Goal: Task Accomplishment & Management: Manage account settings

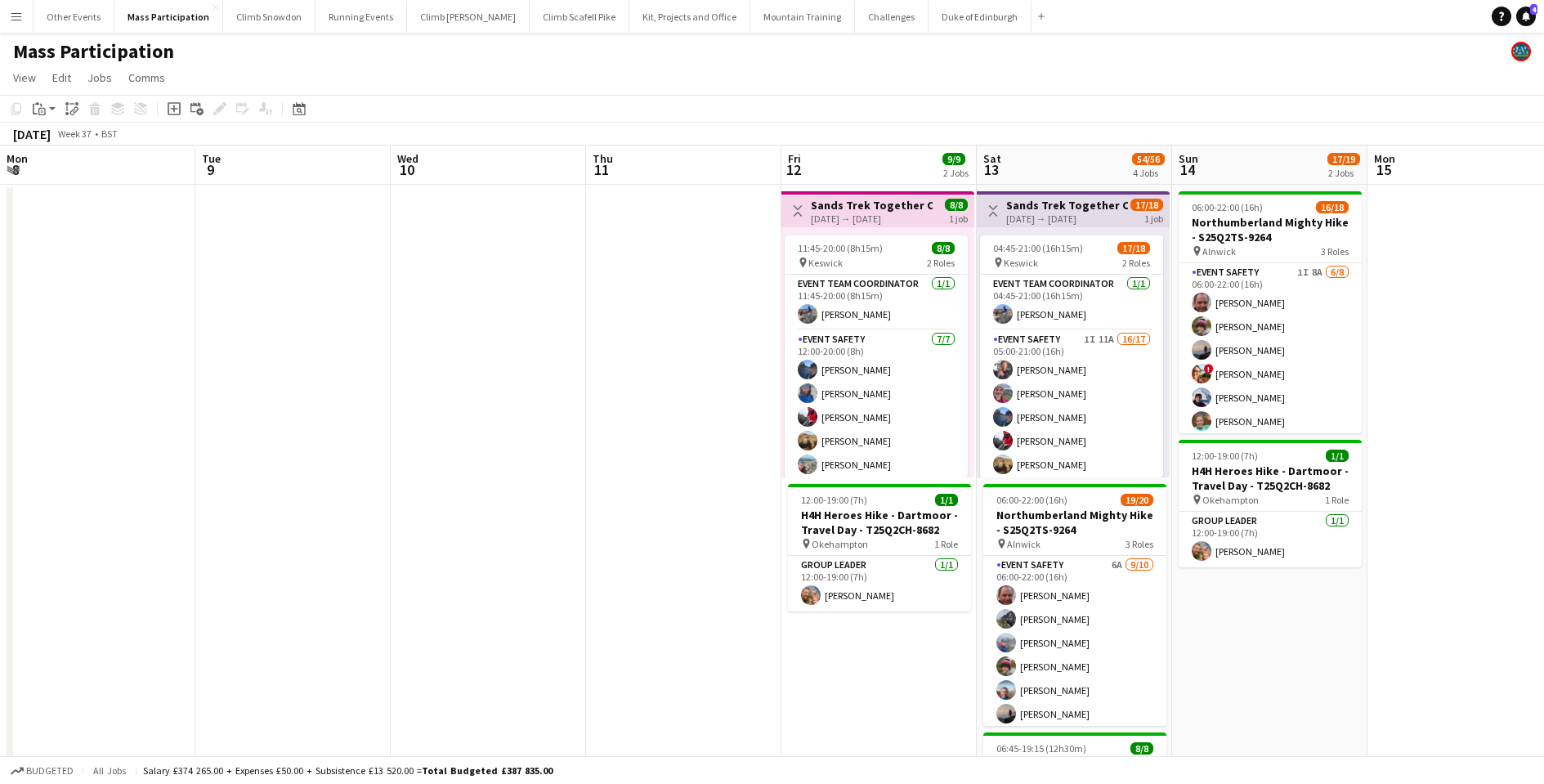
scroll to position [0, 562]
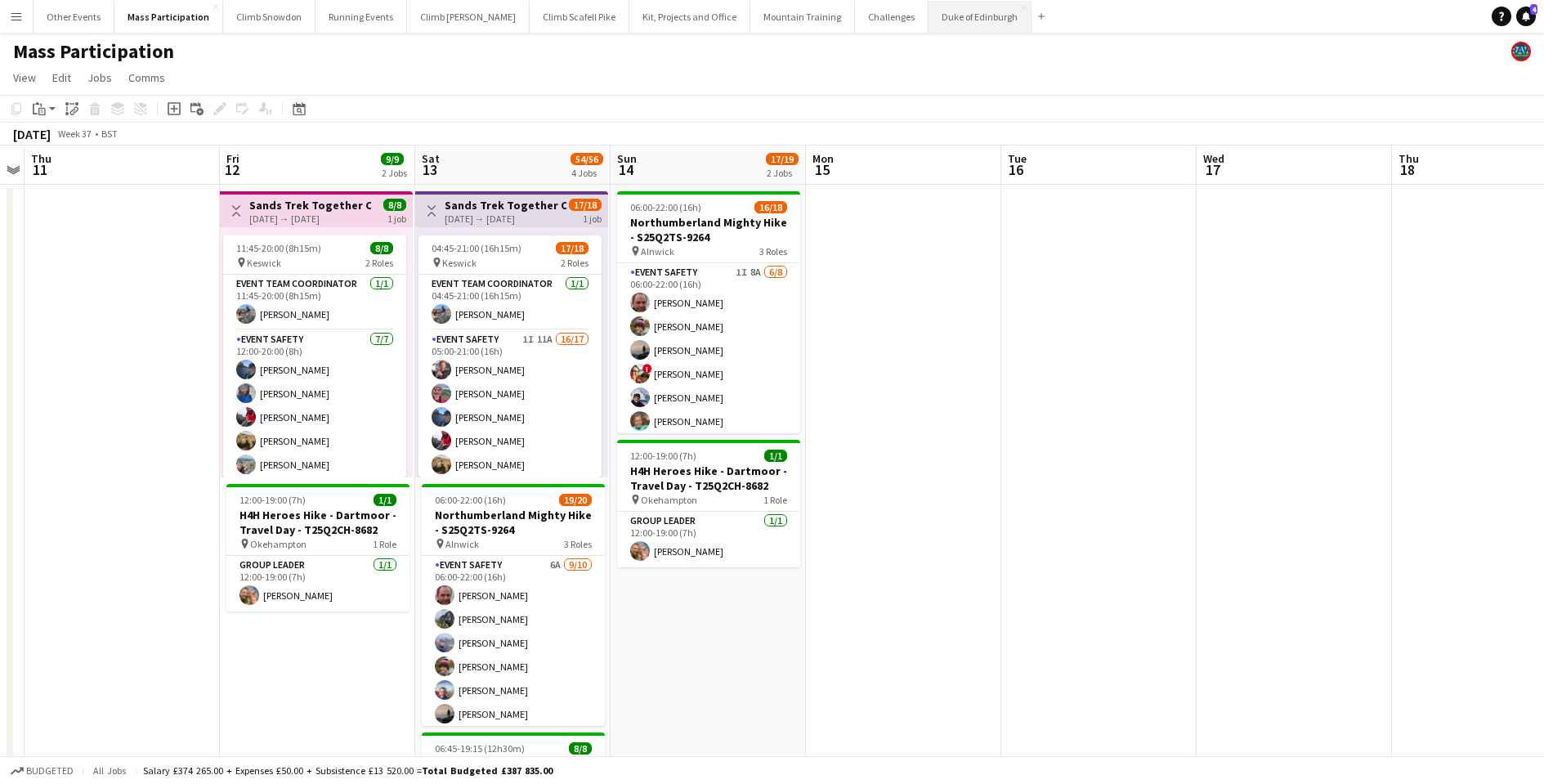
click at [929, 17] on button "Duke of Edinburgh Close" at bounding box center [980, 17] width 103 height 32
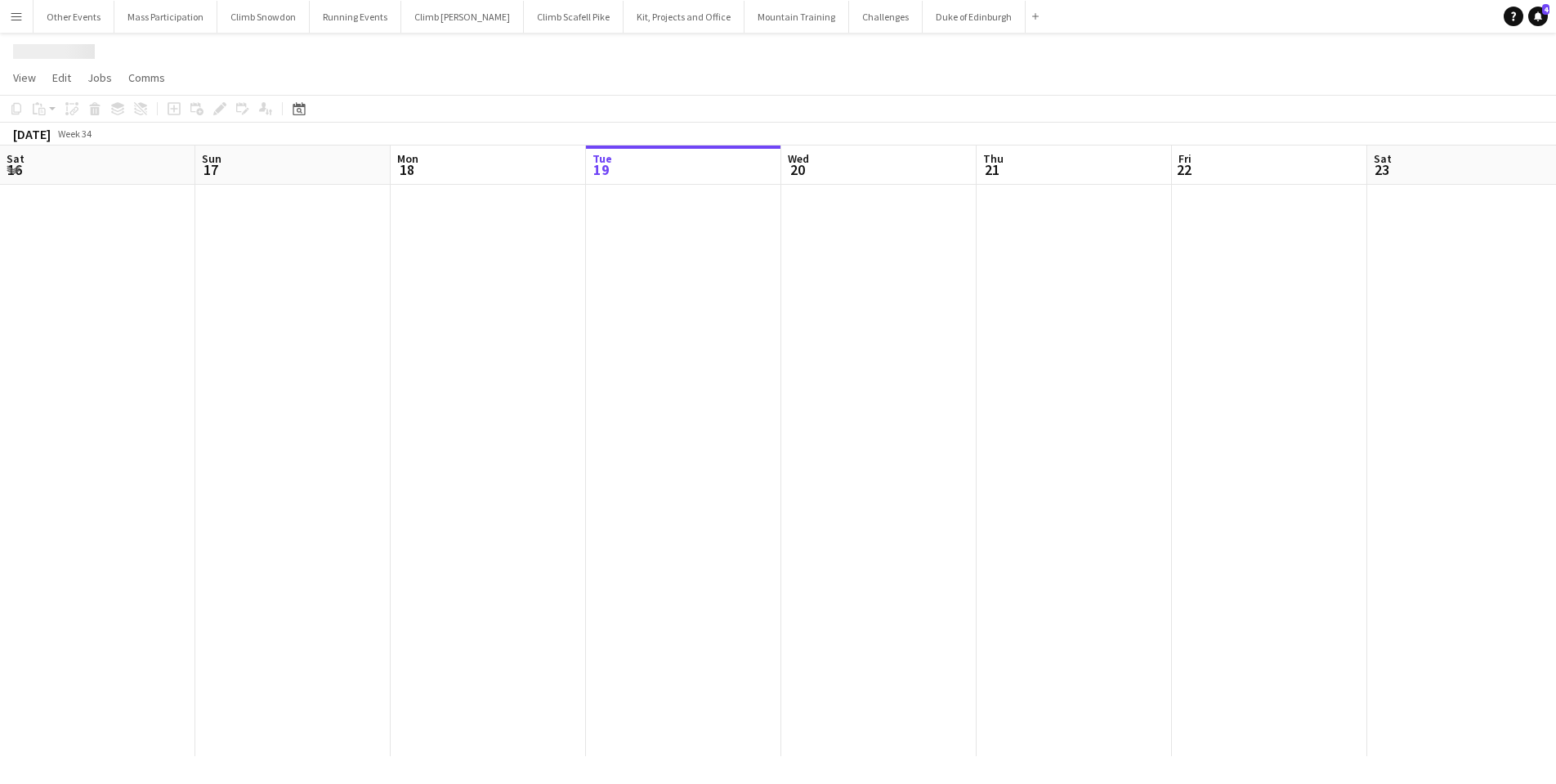
scroll to position [0, 390]
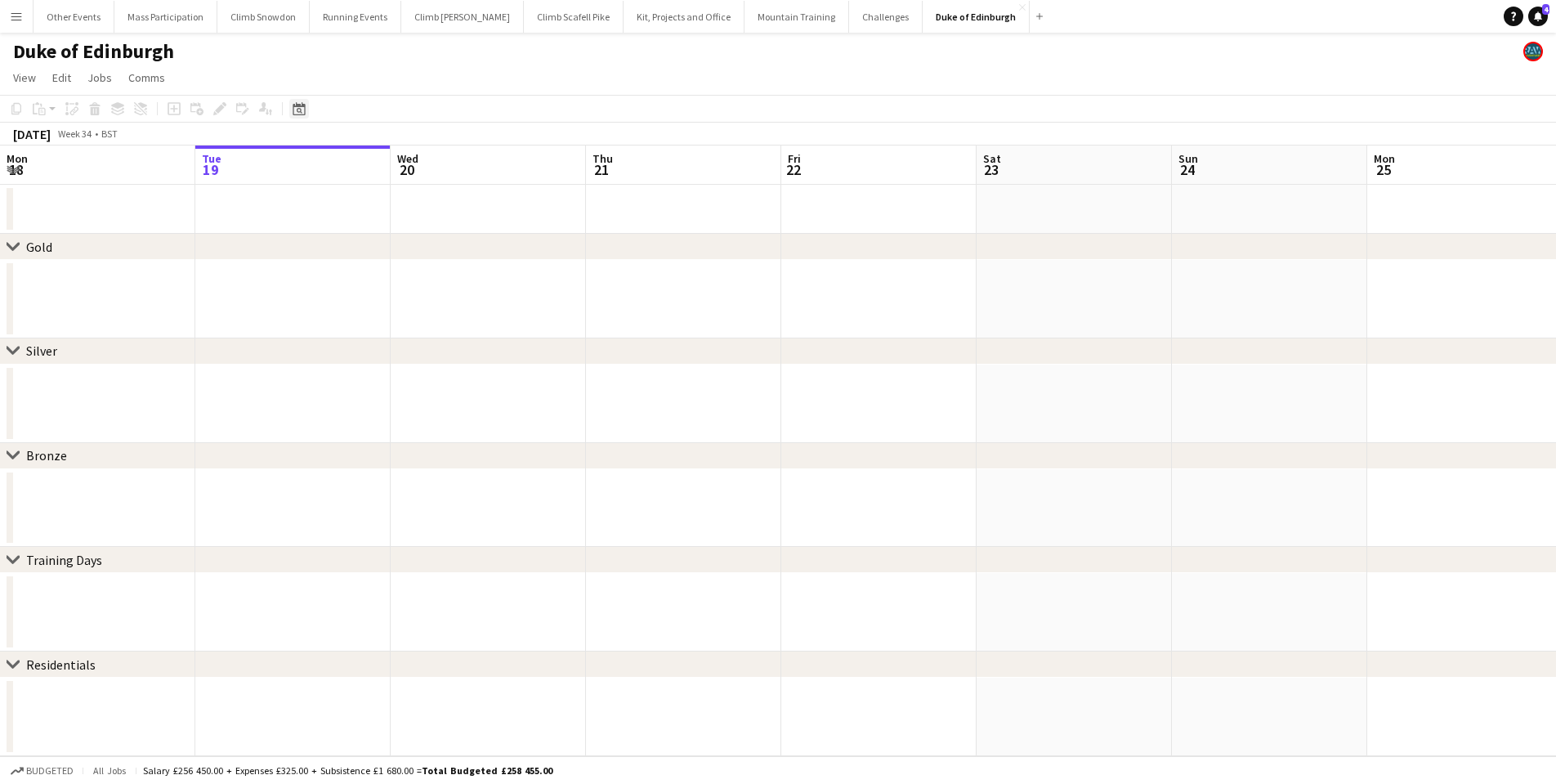
click at [296, 110] on icon "Date picker" at bounding box center [299, 108] width 13 height 13
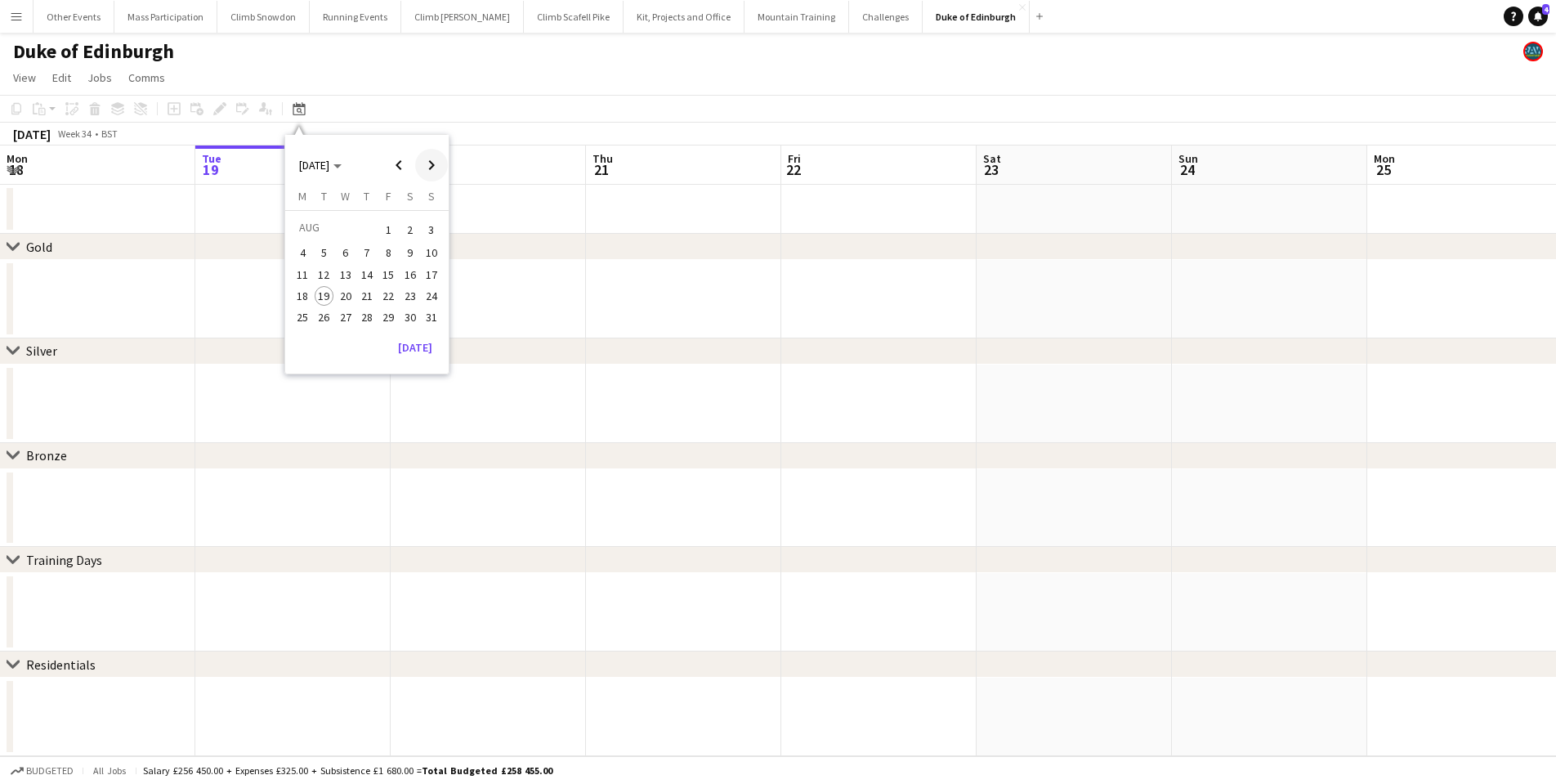
click at [432, 166] on span "Next month" at bounding box center [431, 164] width 33 height 33
click at [432, 167] on span "Next month" at bounding box center [431, 164] width 33 height 33
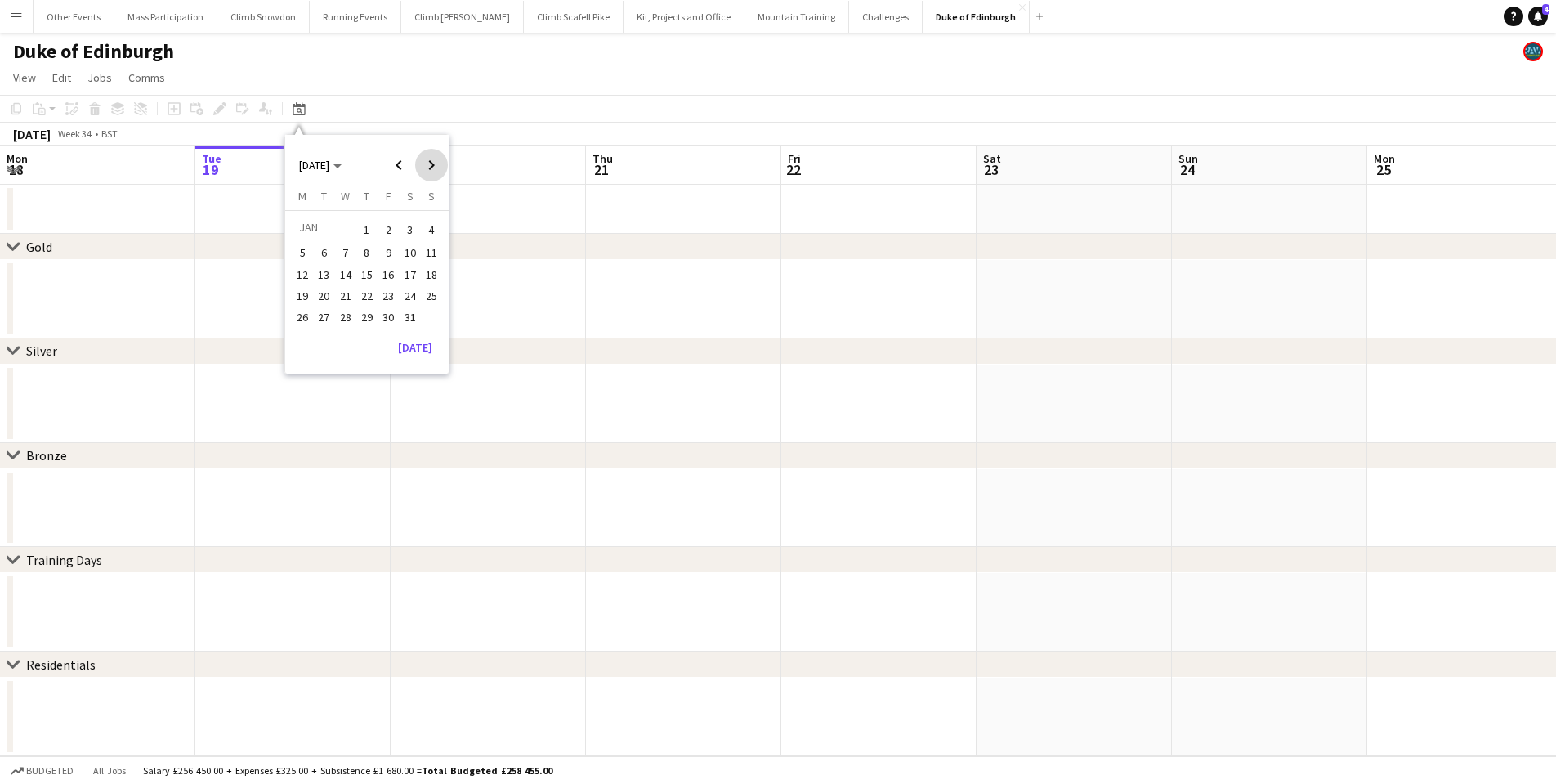
click at [432, 167] on span "Next month" at bounding box center [431, 164] width 33 height 33
click at [309, 316] on span "25" at bounding box center [302, 317] width 19 height 19
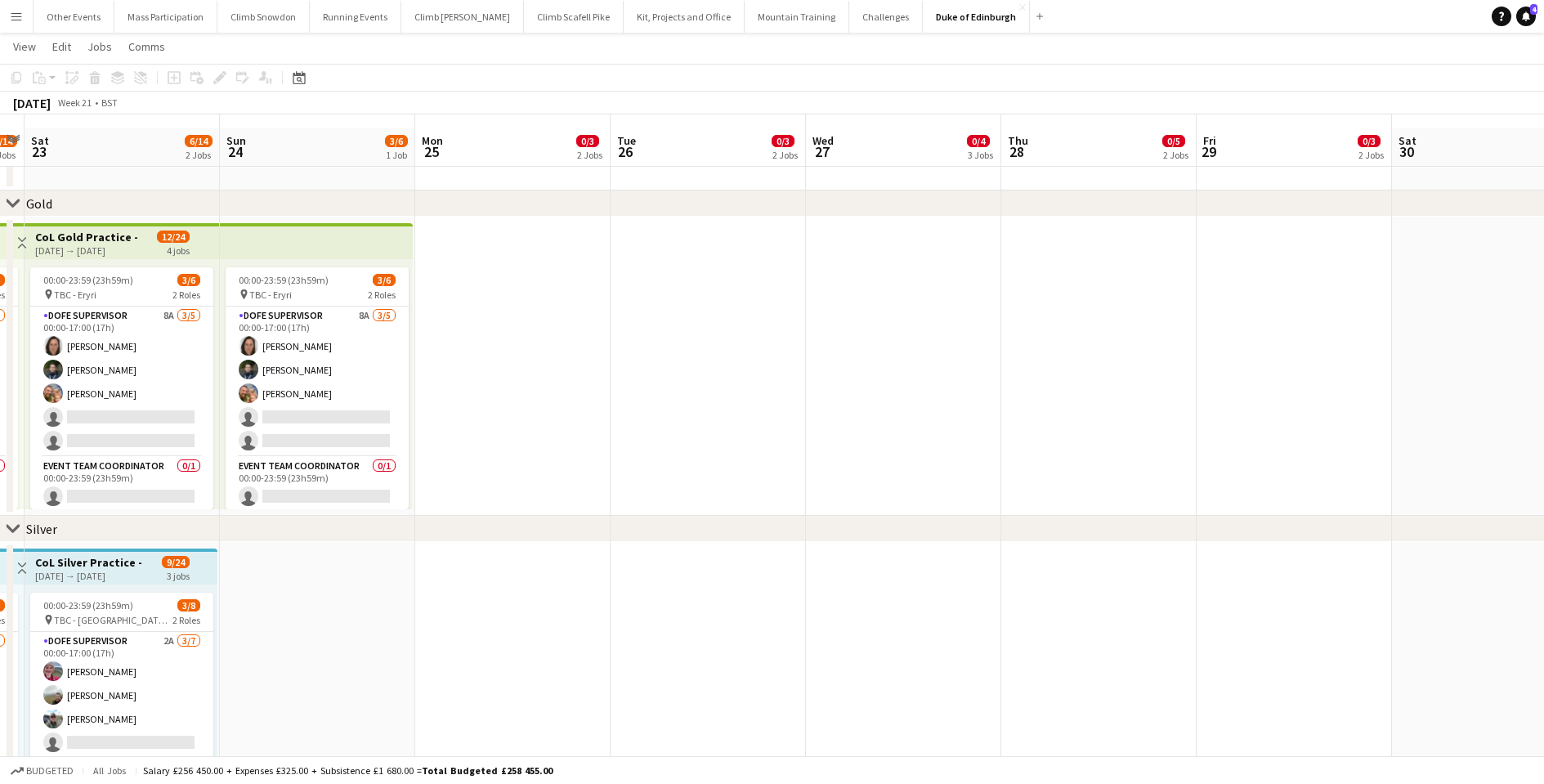
scroll to position [40, 0]
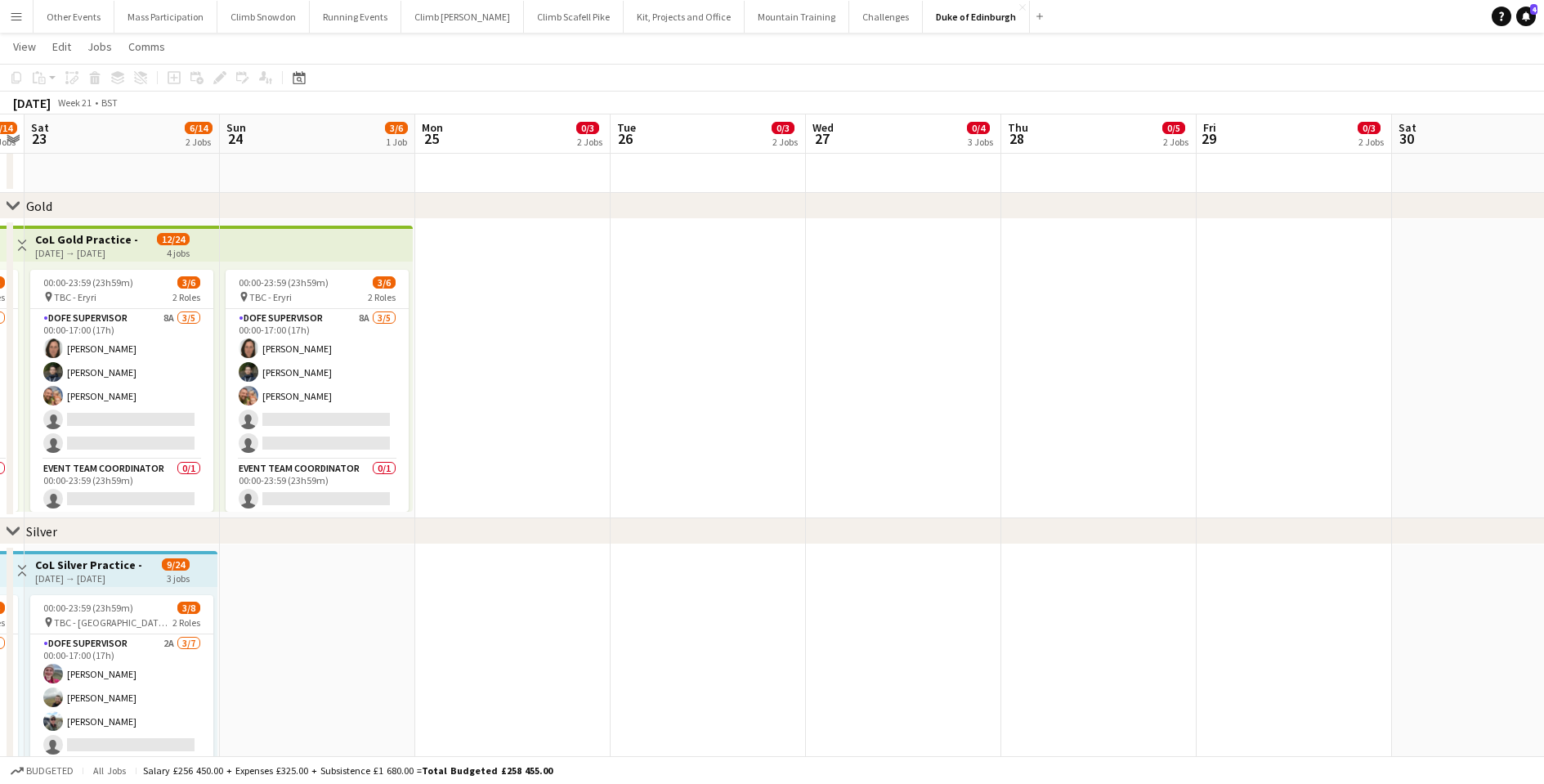
click at [13, 207] on icon at bounding box center [12, 205] width 12 height 6
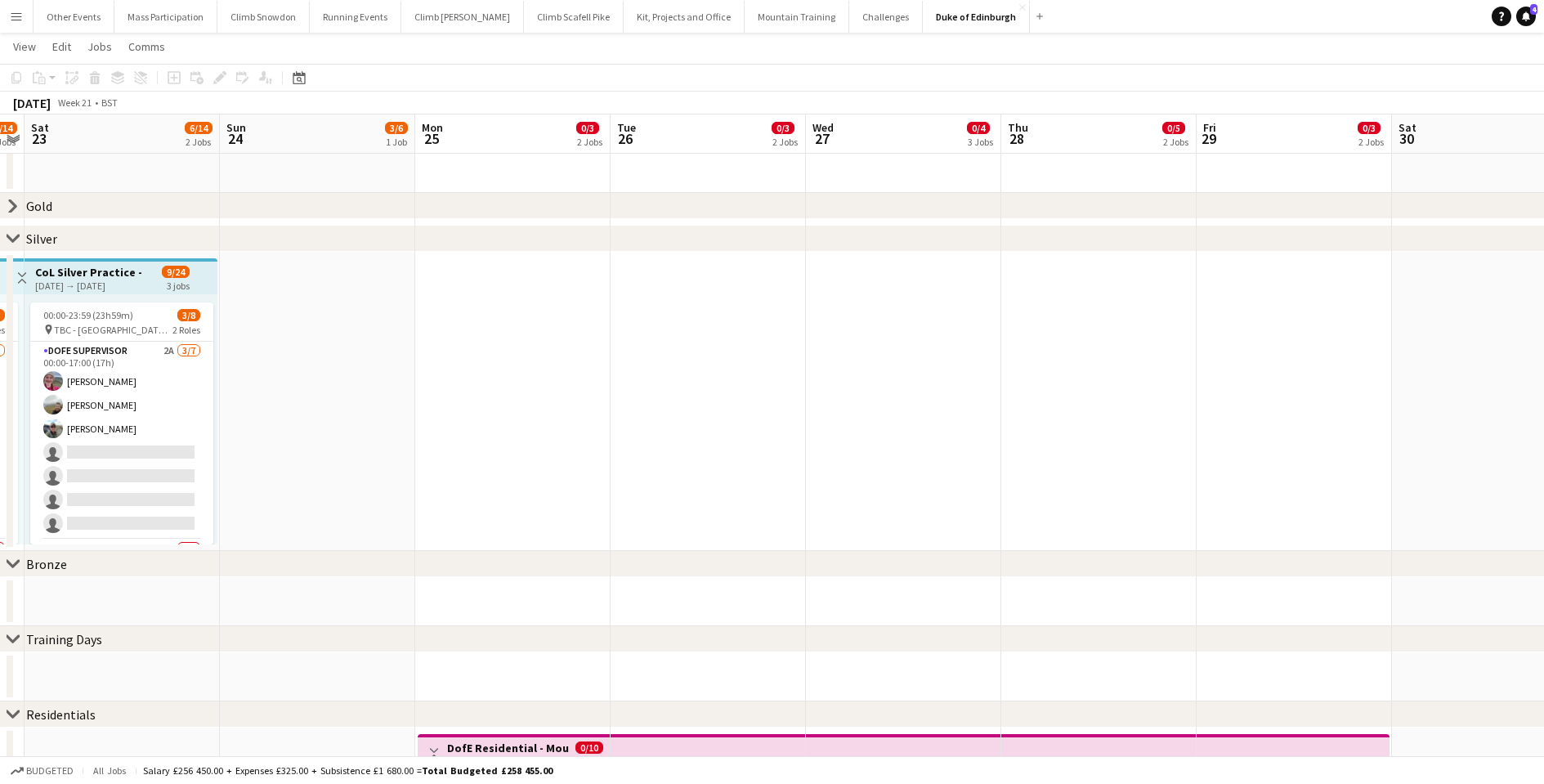
click at [16, 240] on icon "chevron-right" at bounding box center [12, 238] width 13 height 13
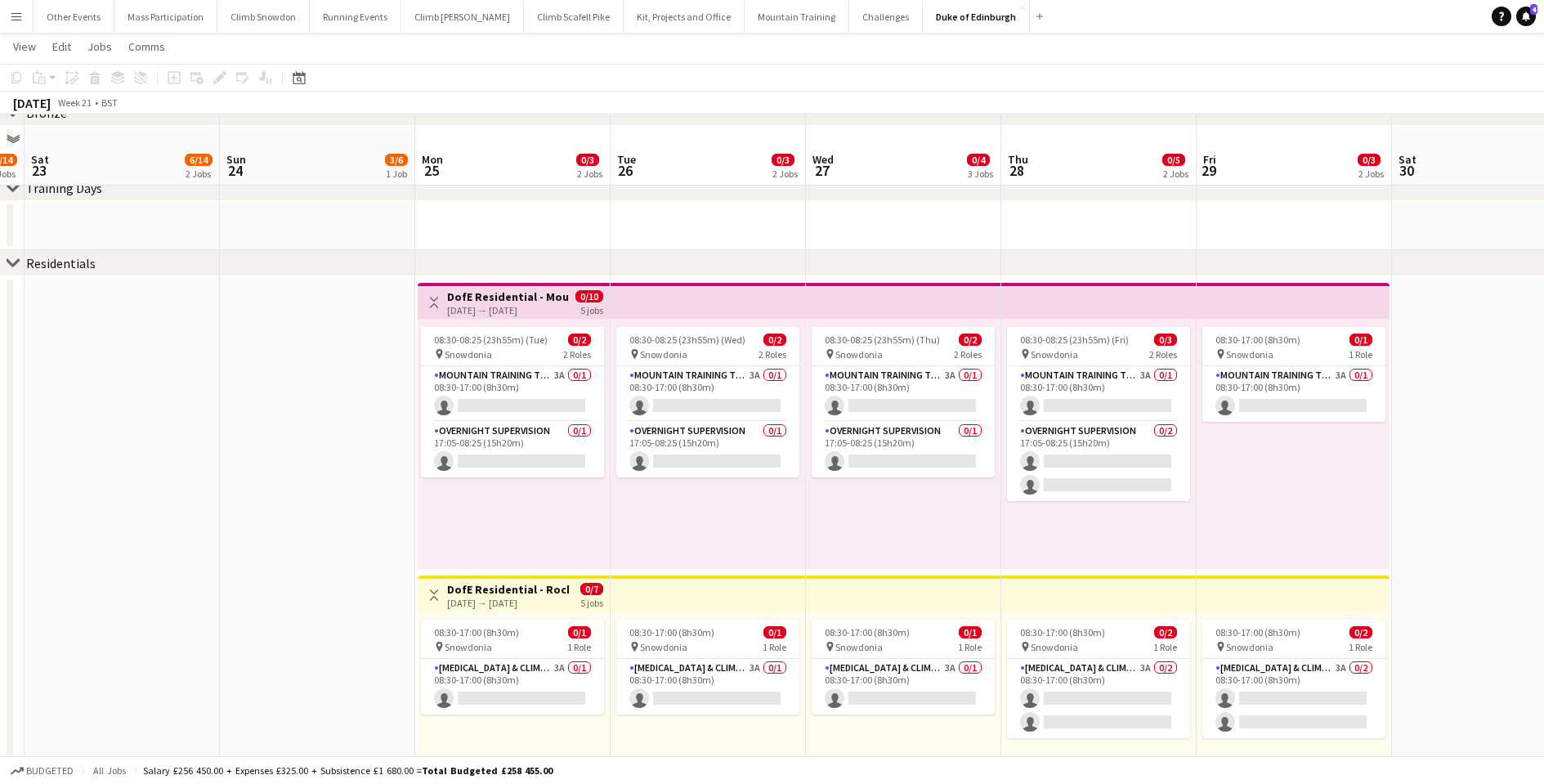
scroll to position [243, 0]
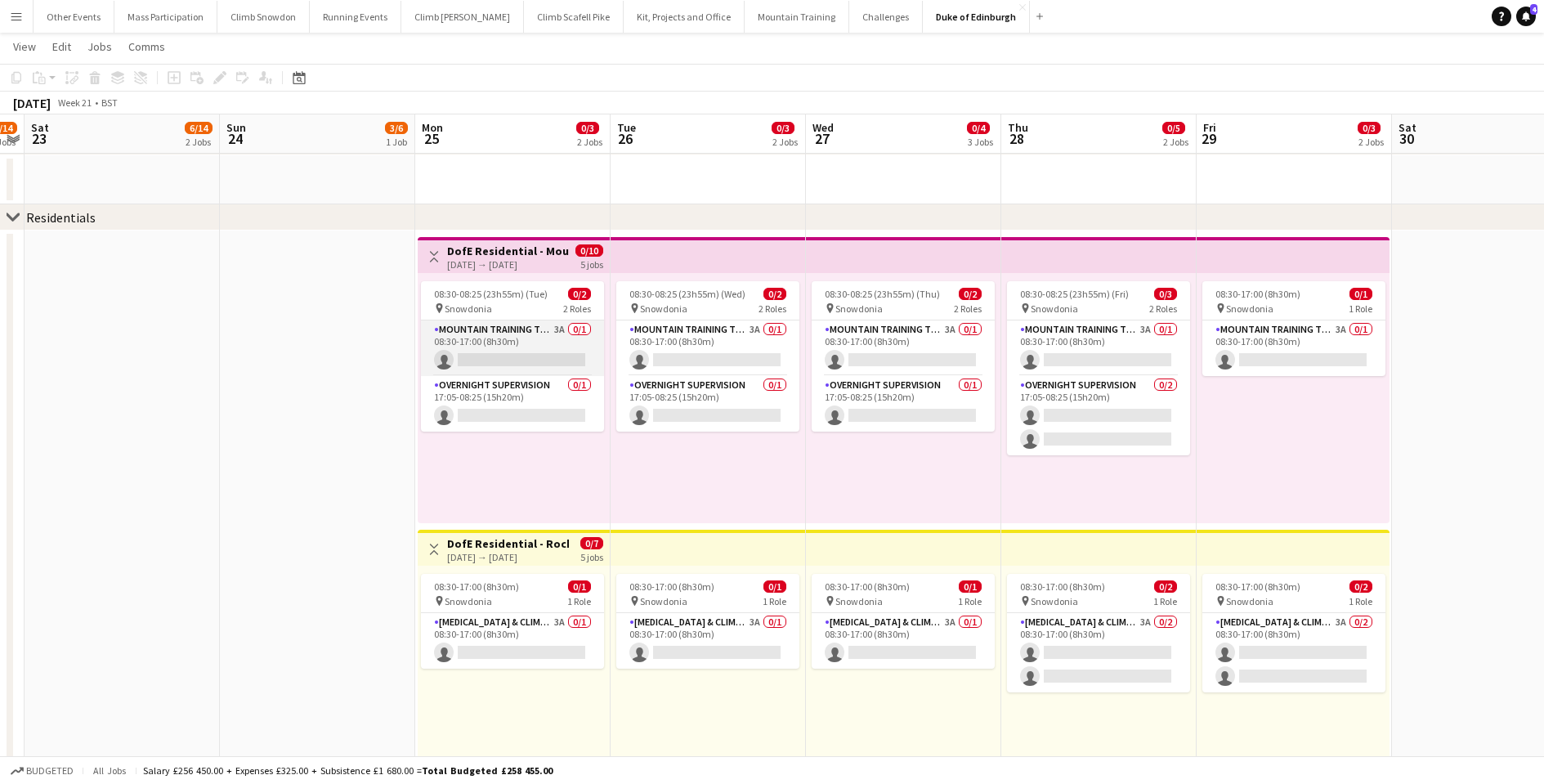
click at [471, 351] on app-card-role "Mountain Training Tutor 3A 0/1 08:30-17:00 (8h30m) single-neutral-actions" at bounding box center [513, 347] width 183 height 55
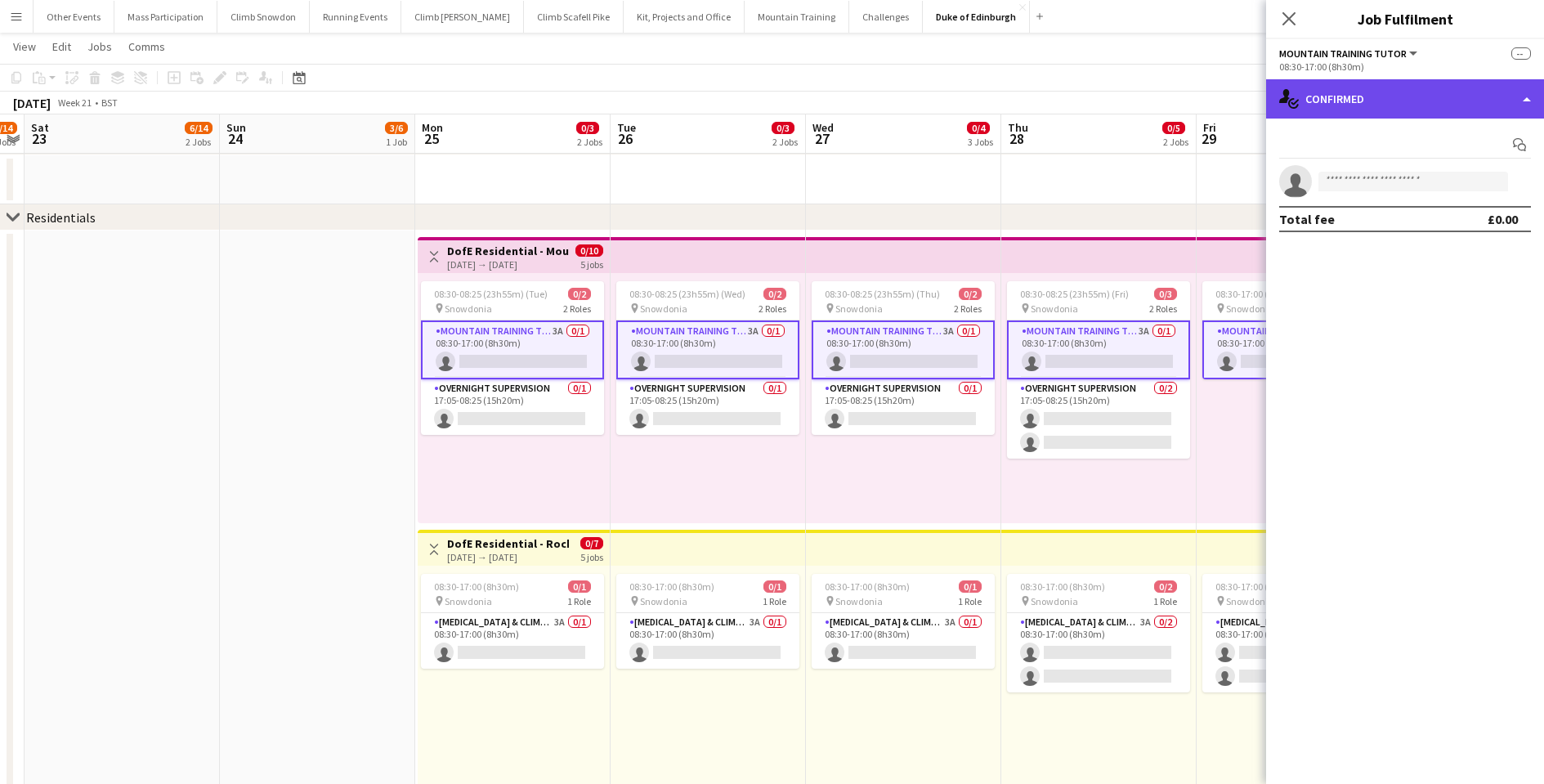
click at [1427, 105] on div "single-neutral-actions-check-2 Confirmed" at bounding box center [1405, 98] width 278 height 40
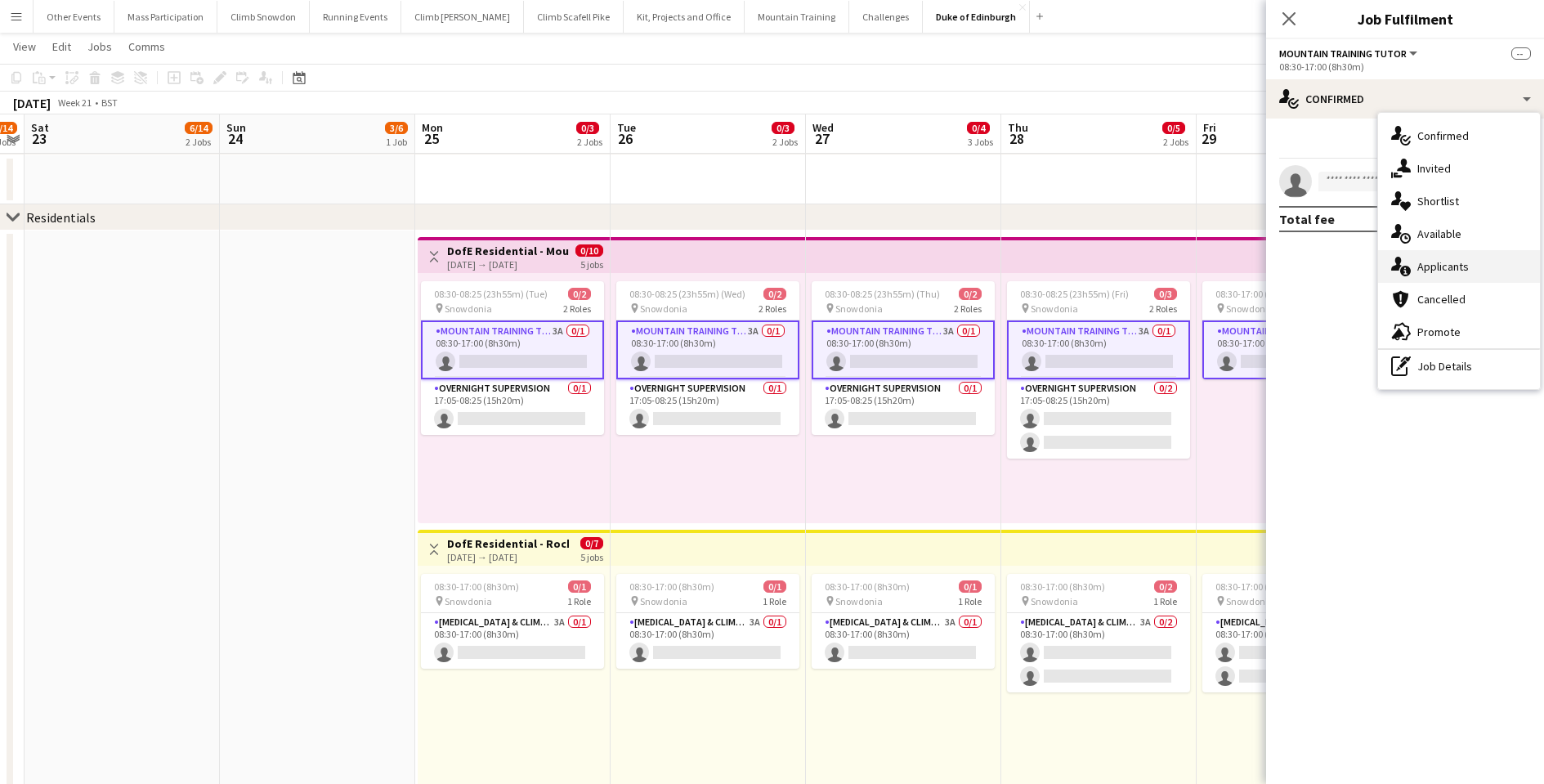
click at [1442, 264] on div "single-neutral-actions-information Applicants" at bounding box center [1459, 265] width 162 height 33
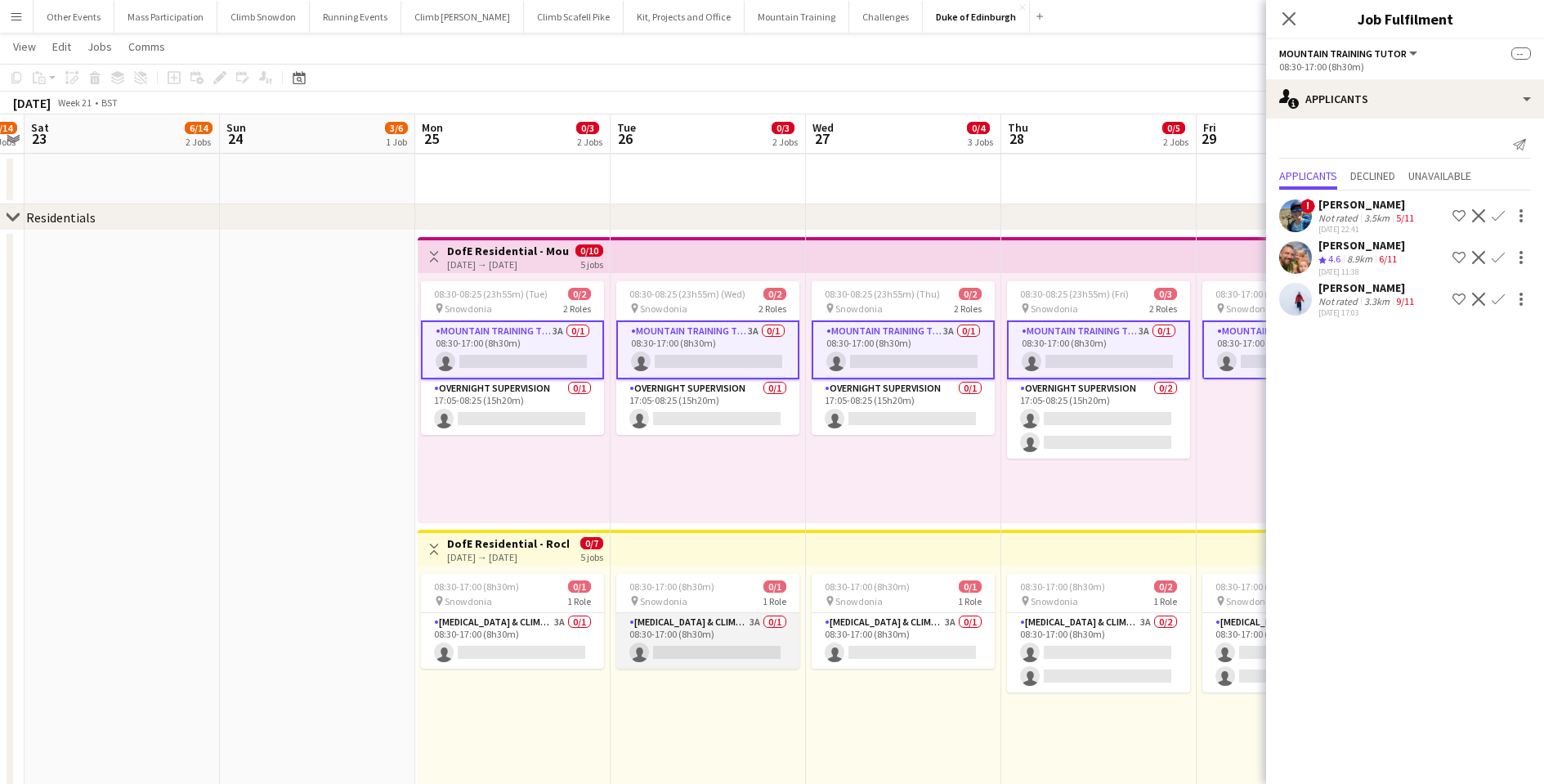
click at [643, 650] on app-card-role "[MEDICAL_DATA] & Climbing Instructor 3A 0/1 08:30-17:00 (8h30m) single-neutral-…" at bounding box center [708, 640] width 183 height 55
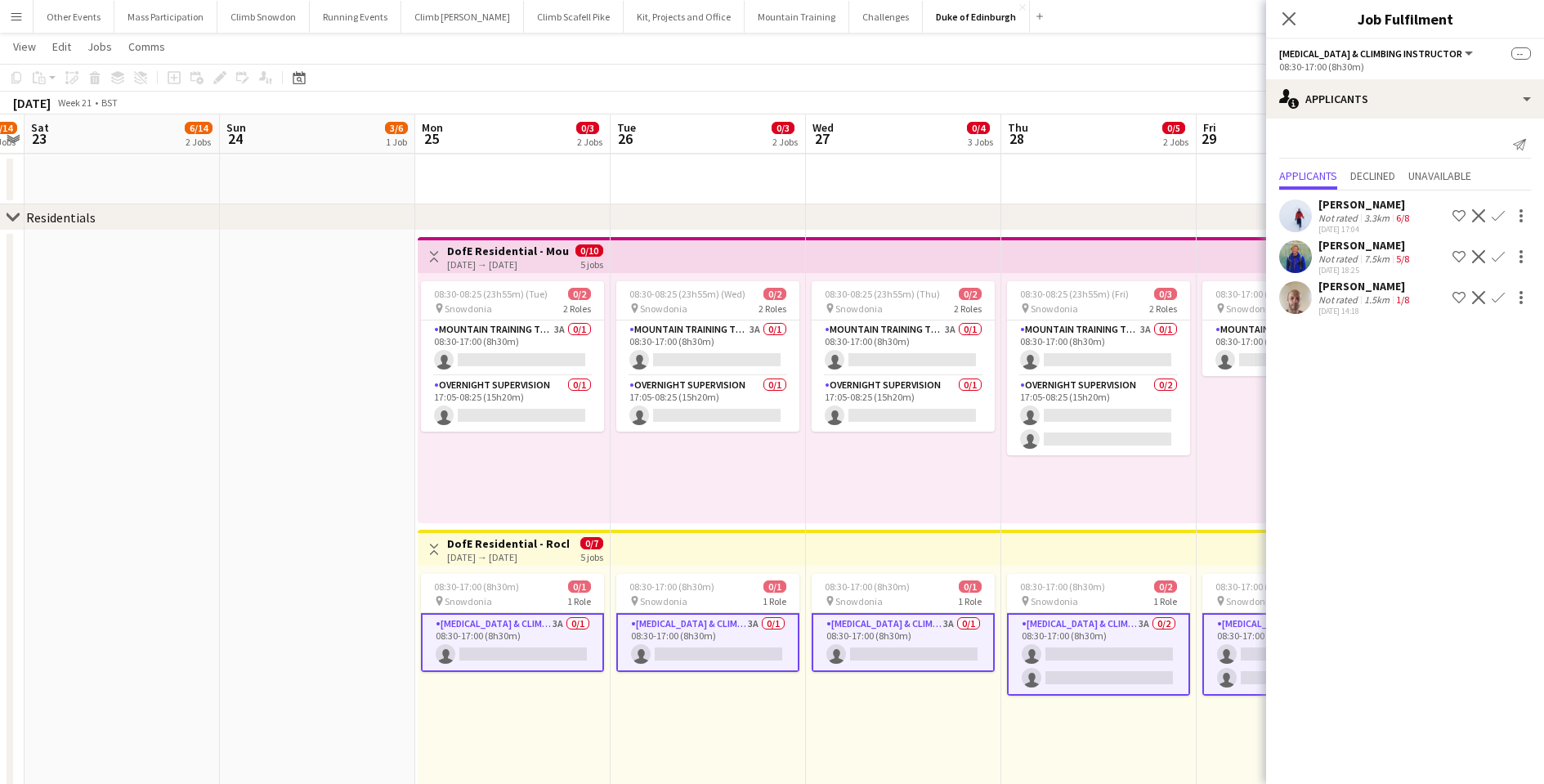
click at [1347, 281] on div "[PERSON_NAME]" at bounding box center [1365, 286] width 94 height 15
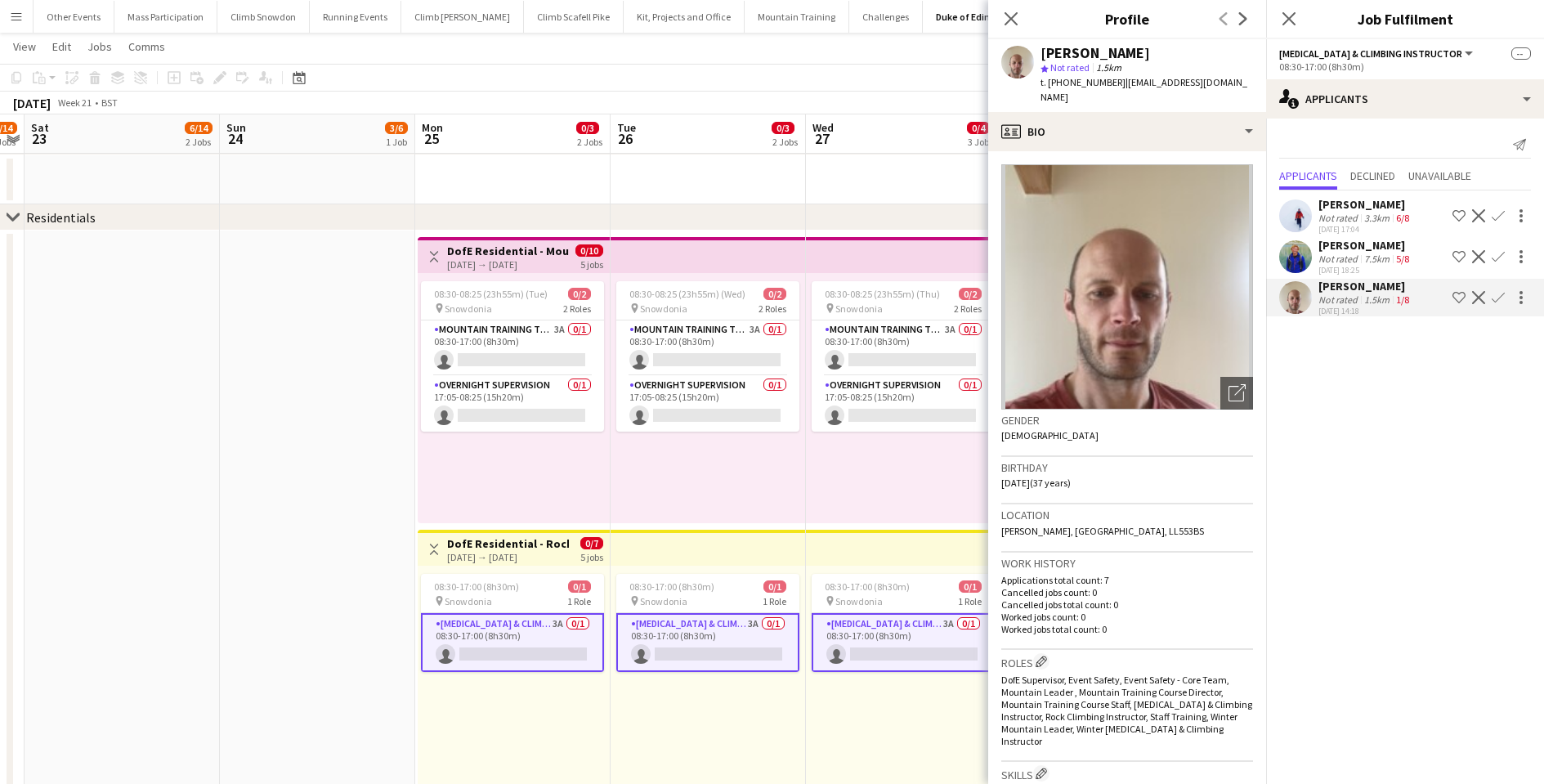
click at [337, 423] on app-date-cell at bounding box center [317, 606] width 195 height 753
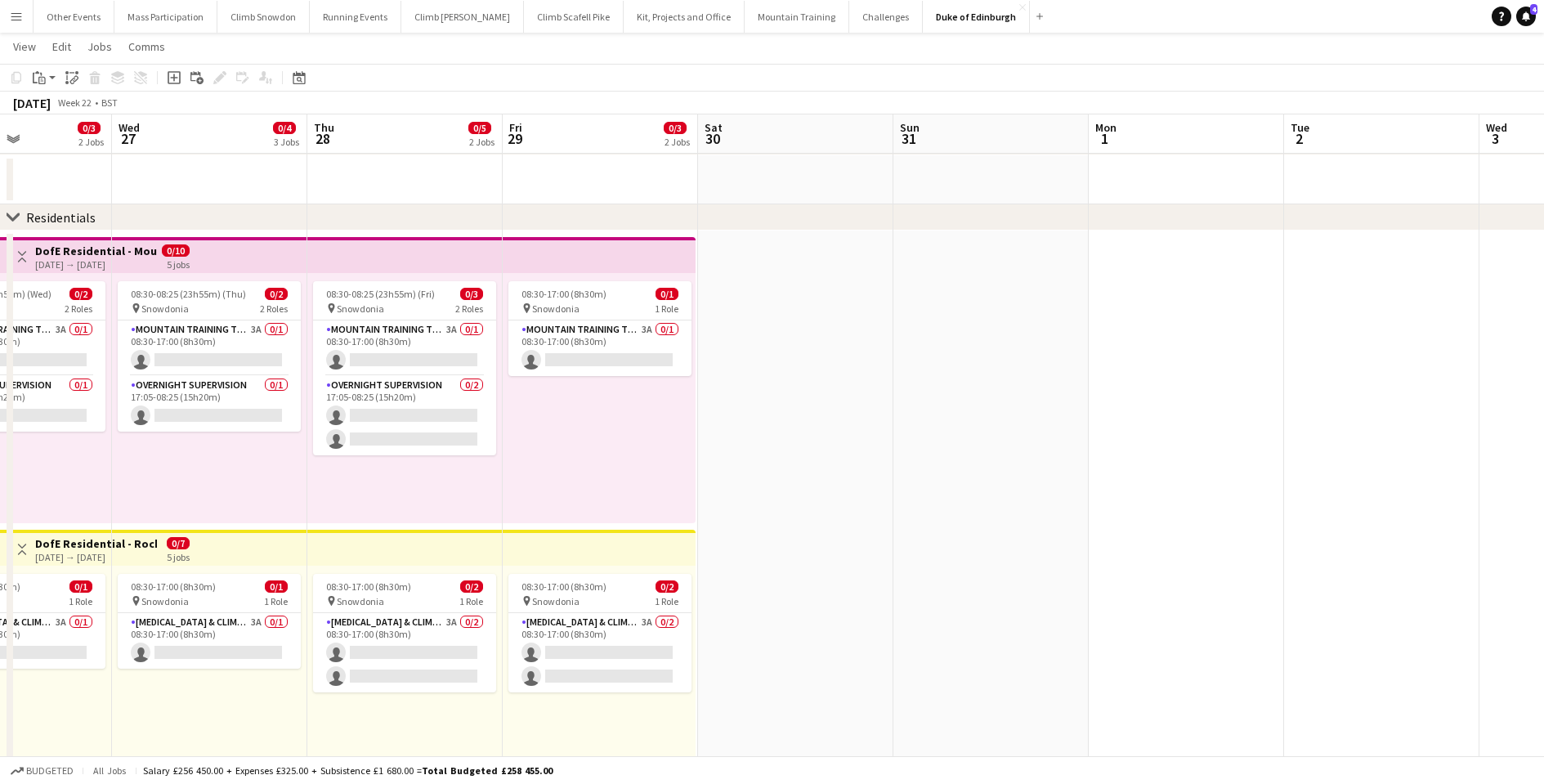
scroll to position [0, 475]
click at [303, 77] on icon "Date picker" at bounding box center [299, 77] width 13 height 13
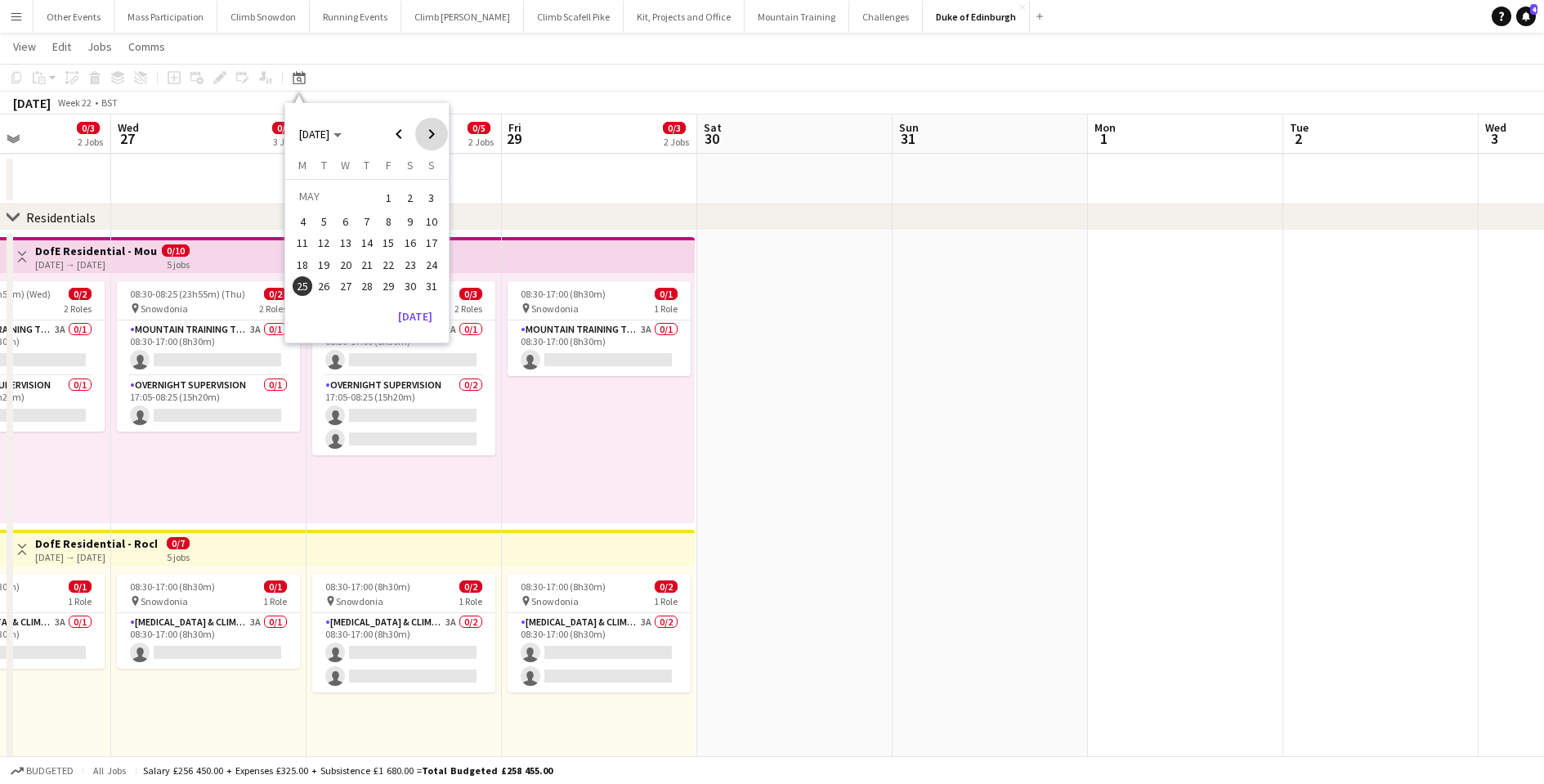
click at [426, 131] on span "Next month" at bounding box center [431, 134] width 33 height 33
click at [302, 303] on span "27" at bounding box center [302, 303] width 19 height 19
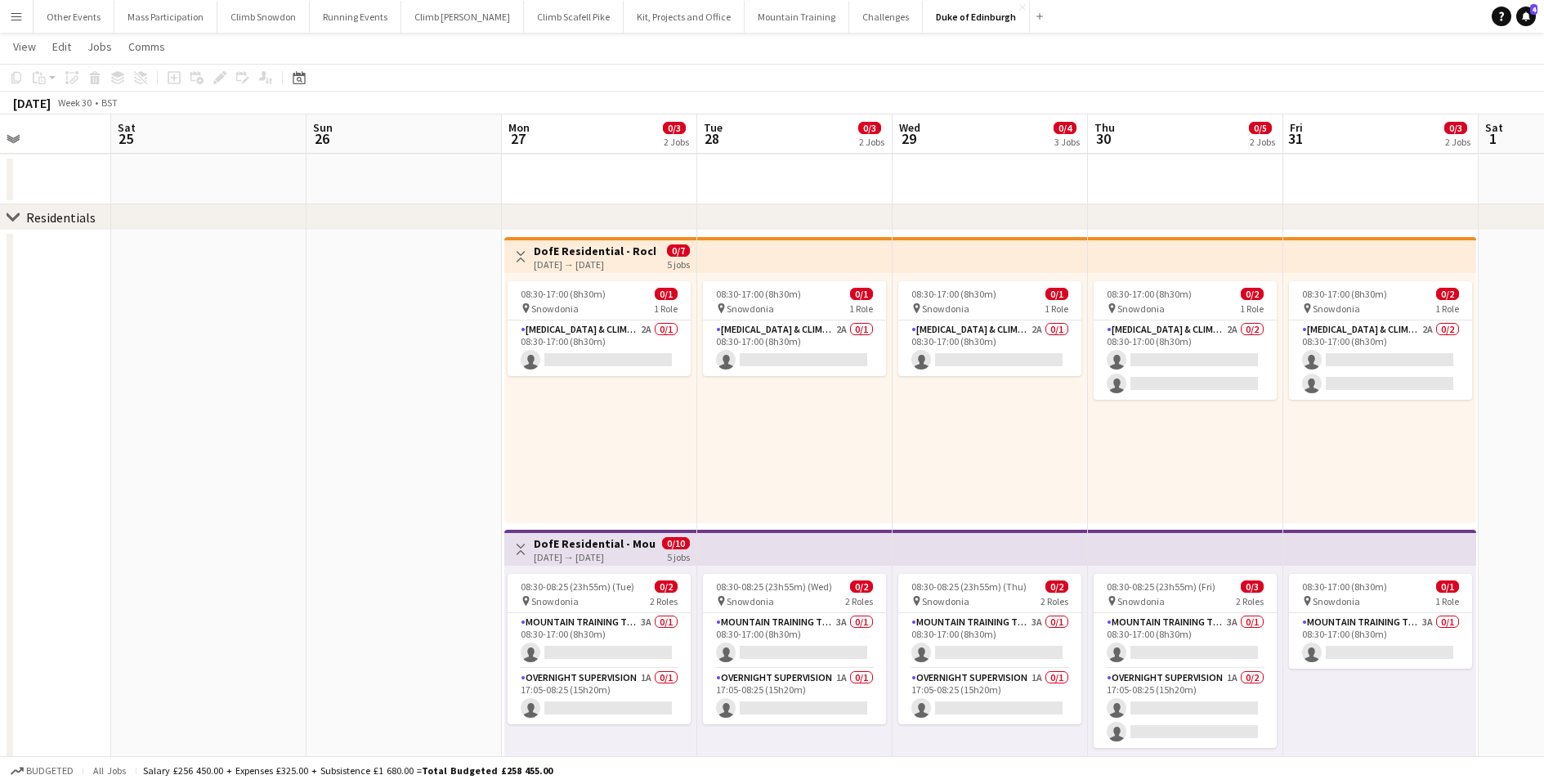
scroll to position [0, 562]
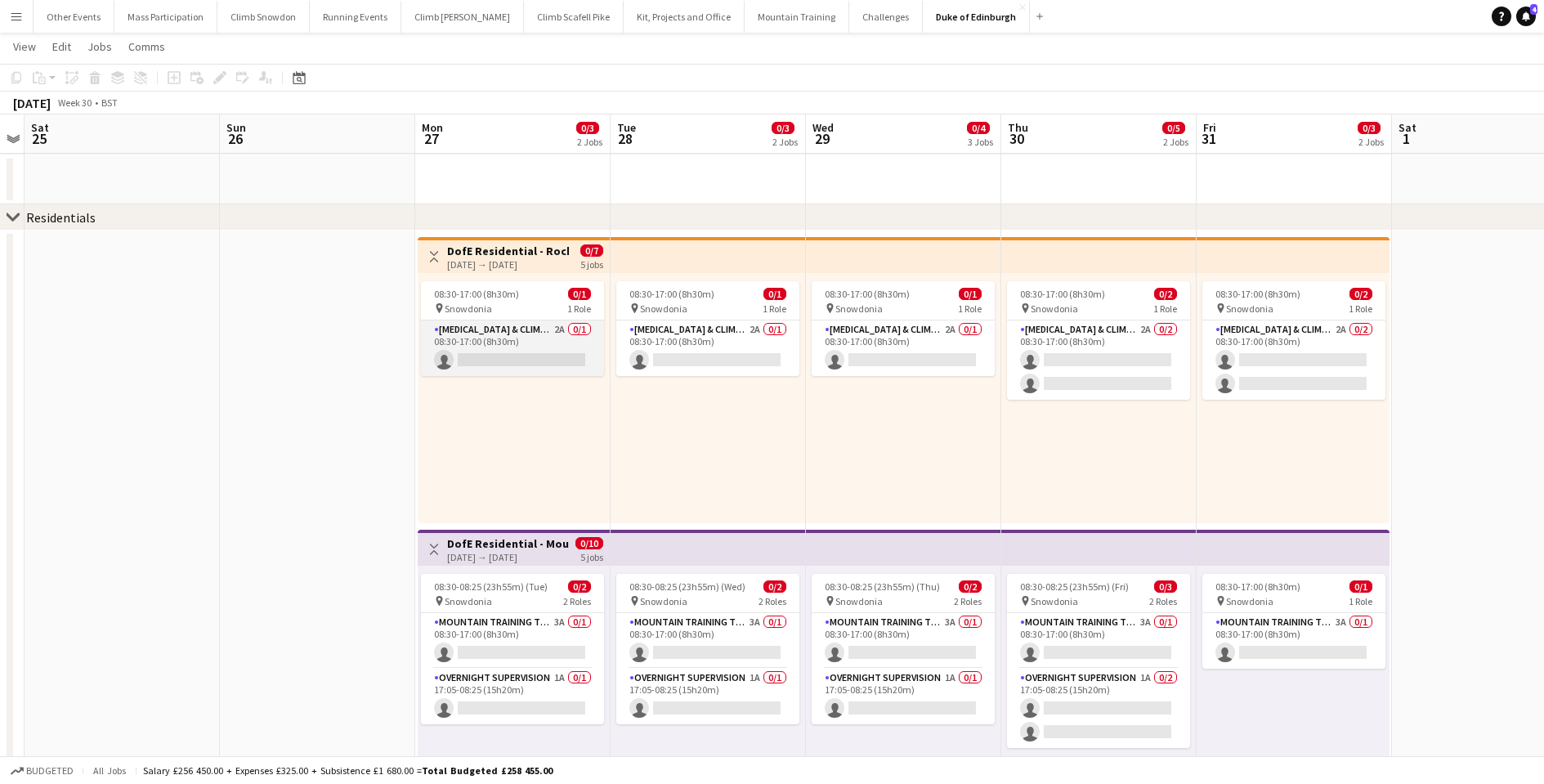
click at [477, 346] on app-card-role "[MEDICAL_DATA] & Climbing Instructor 2A 0/1 08:30-17:00 (8h30m) single-neutral-…" at bounding box center [513, 347] width 183 height 55
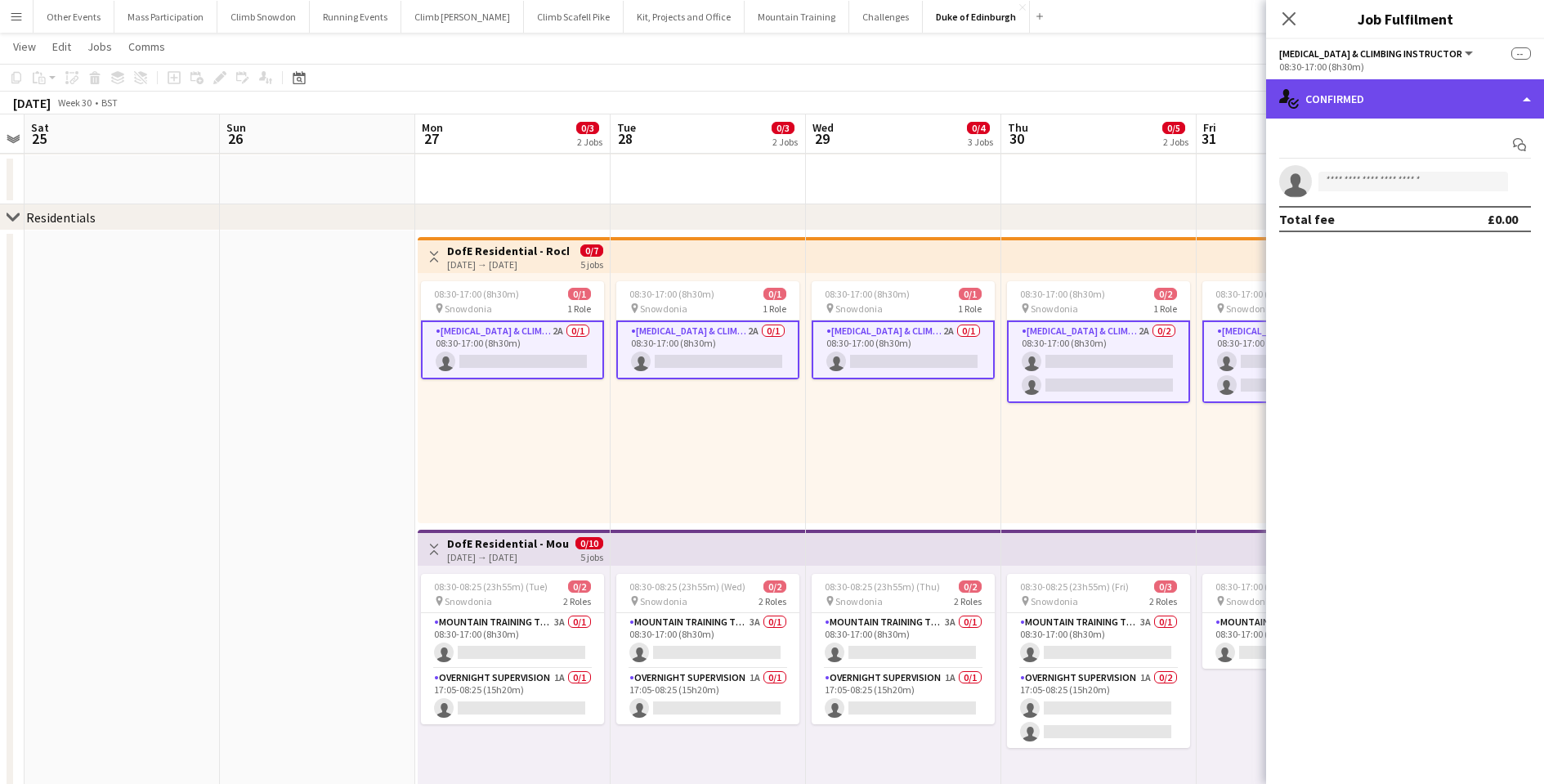
click at [1335, 94] on div "single-neutral-actions-check-2 Confirmed" at bounding box center [1405, 98] width 278 height 40
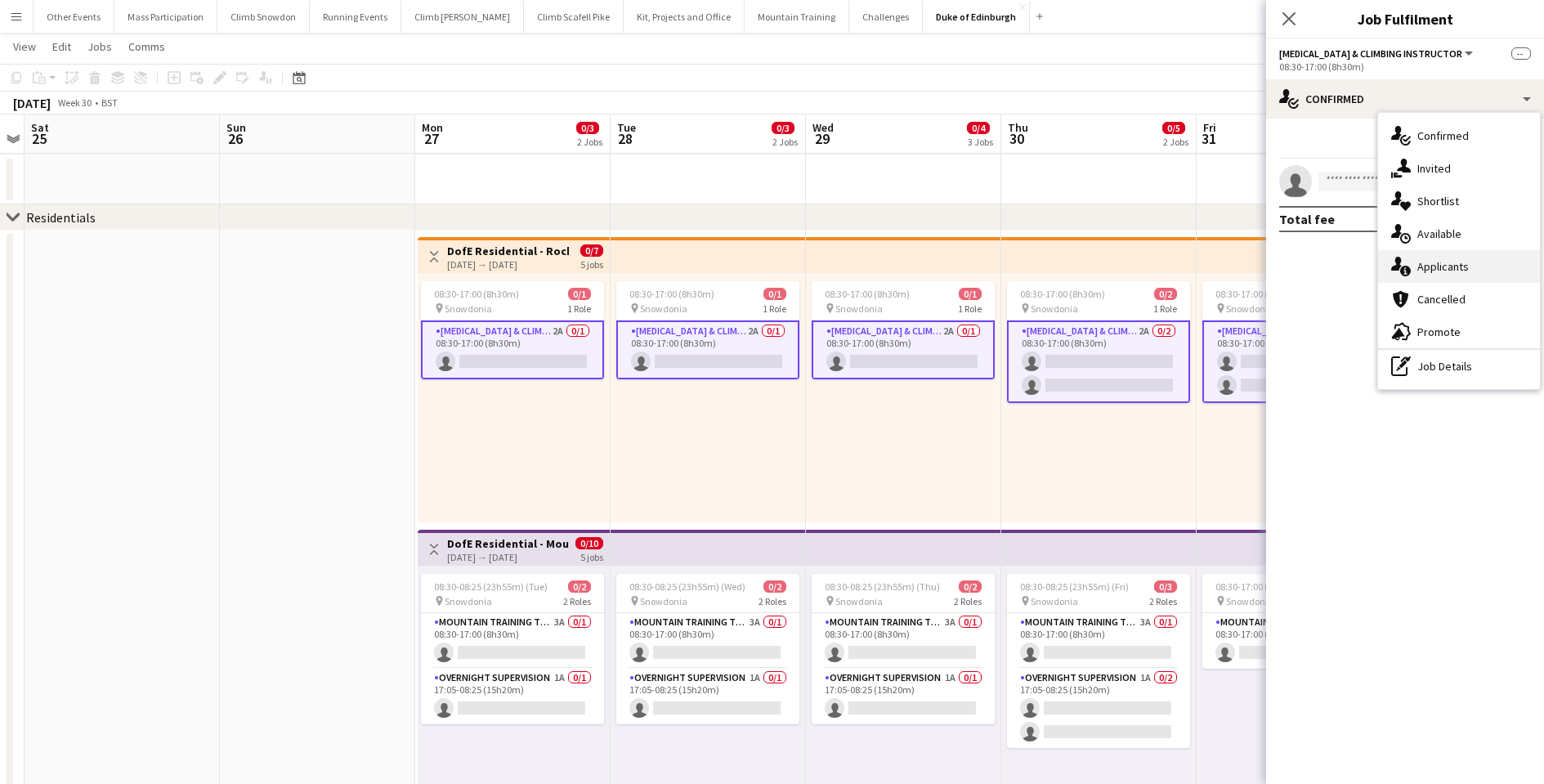
click at [1430, 271] on div "single-neutral-actions-information Applicants" at bounding box center [1459, 265] width 162 height 33
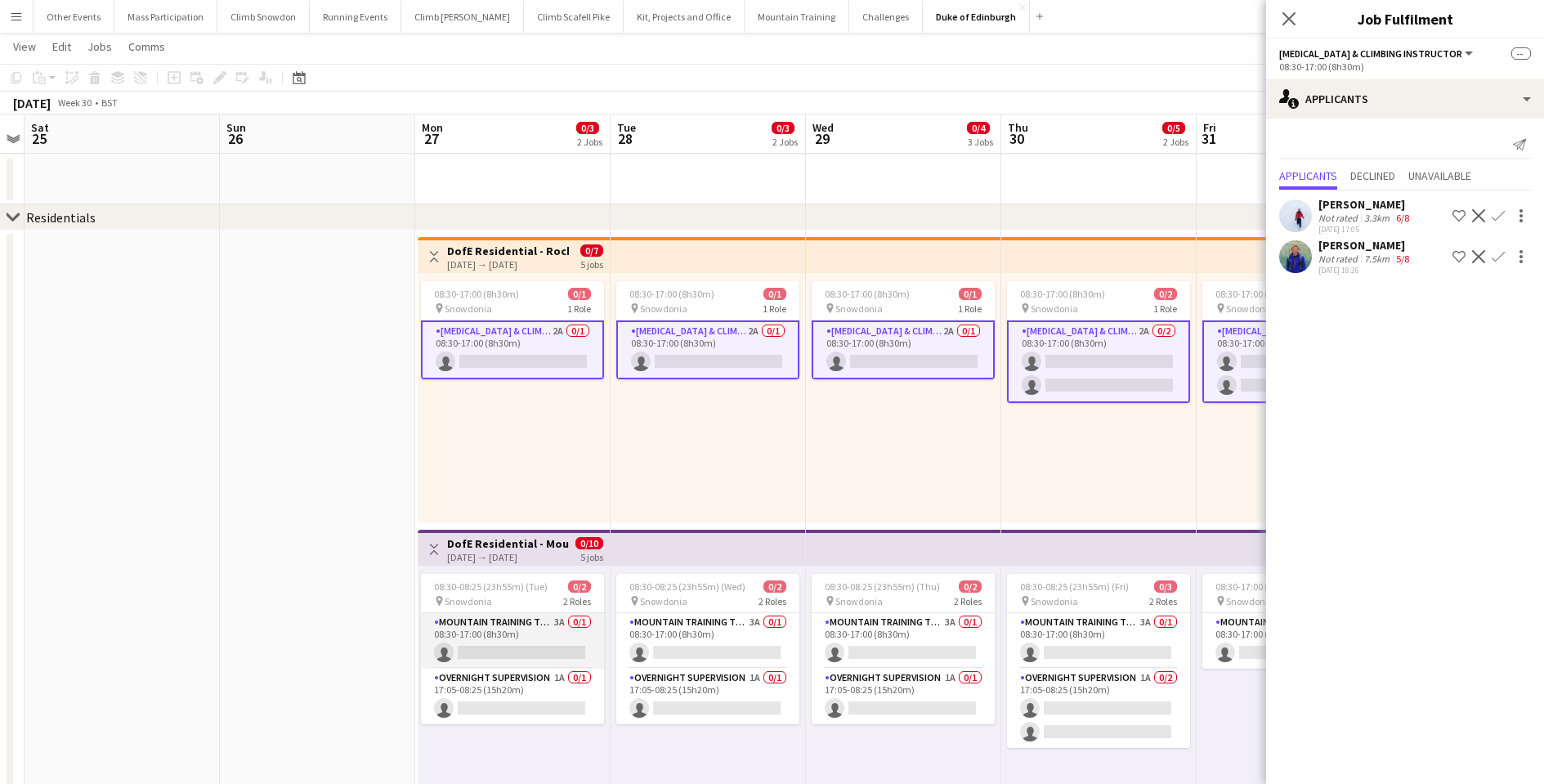
click at [491, 622] on app-card-role "Mountain Training Tutor 3A 0/1 08:30-17:00 (8h30m) single-neutral-actions" at bounding box center [513, 640] width 183 height 55
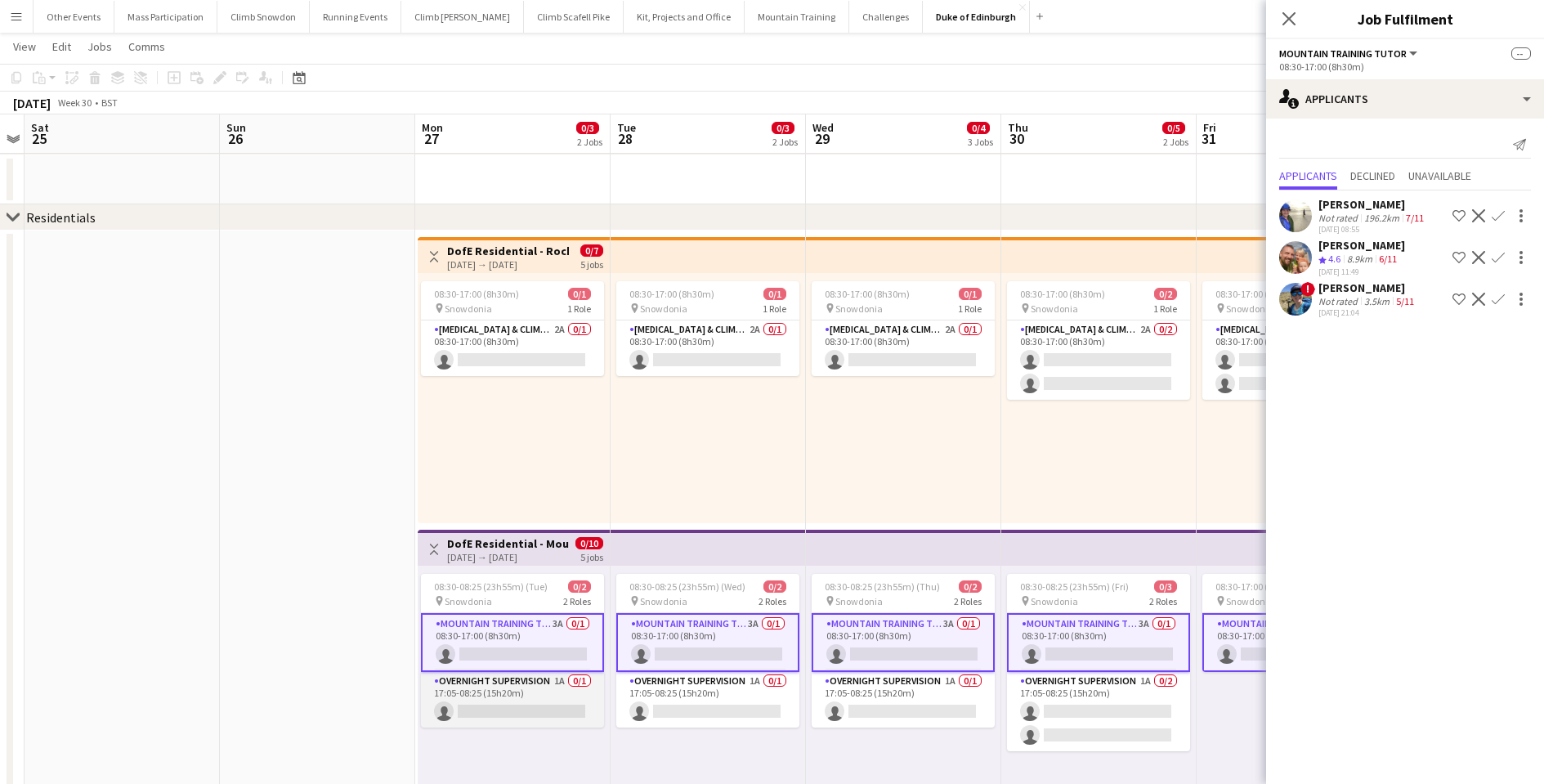
click at [486, 711] on app-card-role "Overnight Supervision 1A 0/1 17:05-08:25 (15h20m) single-neutral-actions" at bounding box center [513, 699] width 183 height 55
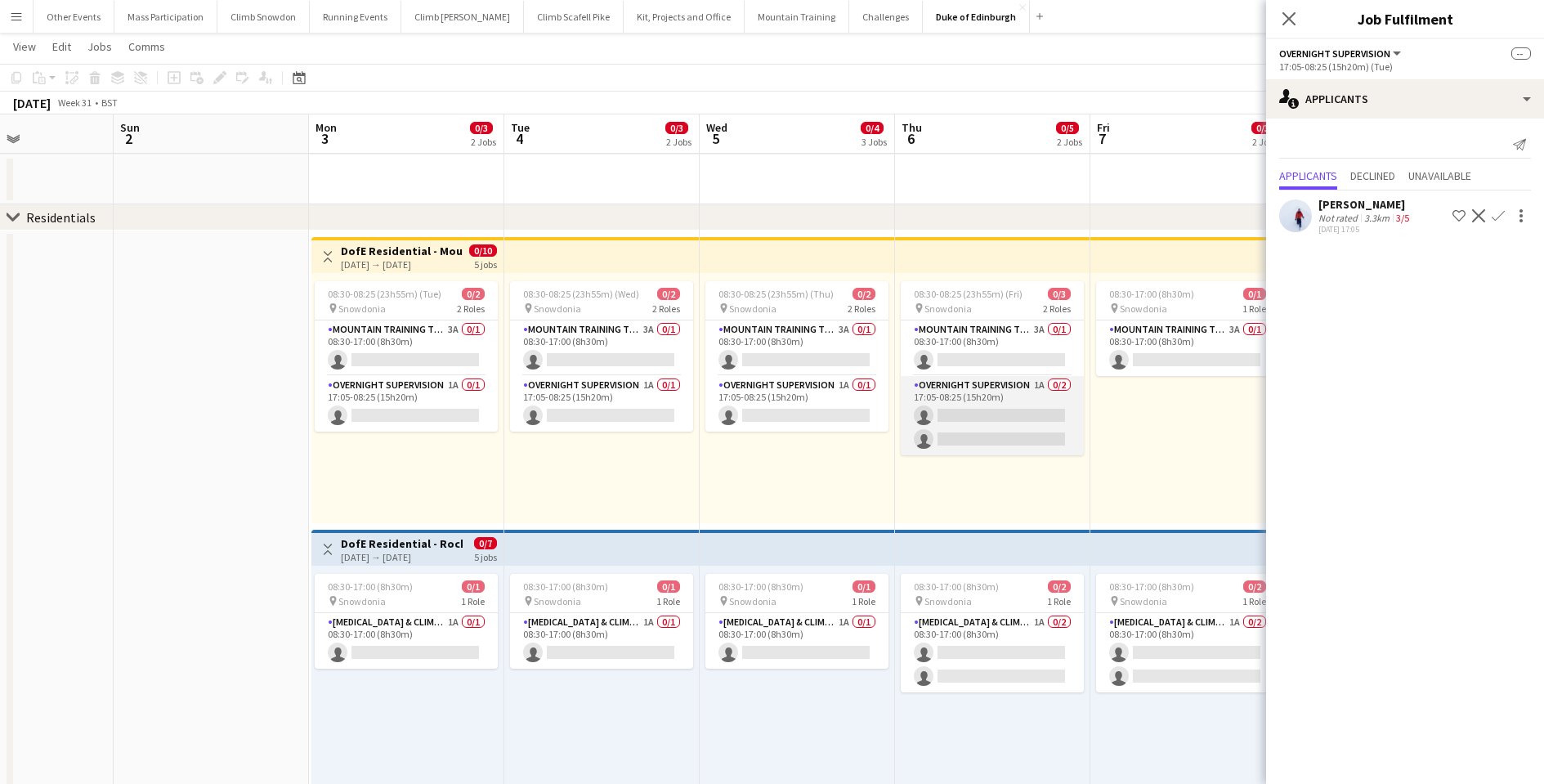
scroll to position [0, 472]
click at [397, 345] on app-card-role "Mountain Training Tutor 3A 0/1 08:30-17:00 (8h30m) single-neutral-actions" at bounding box center [406, 347] width 183 height 55
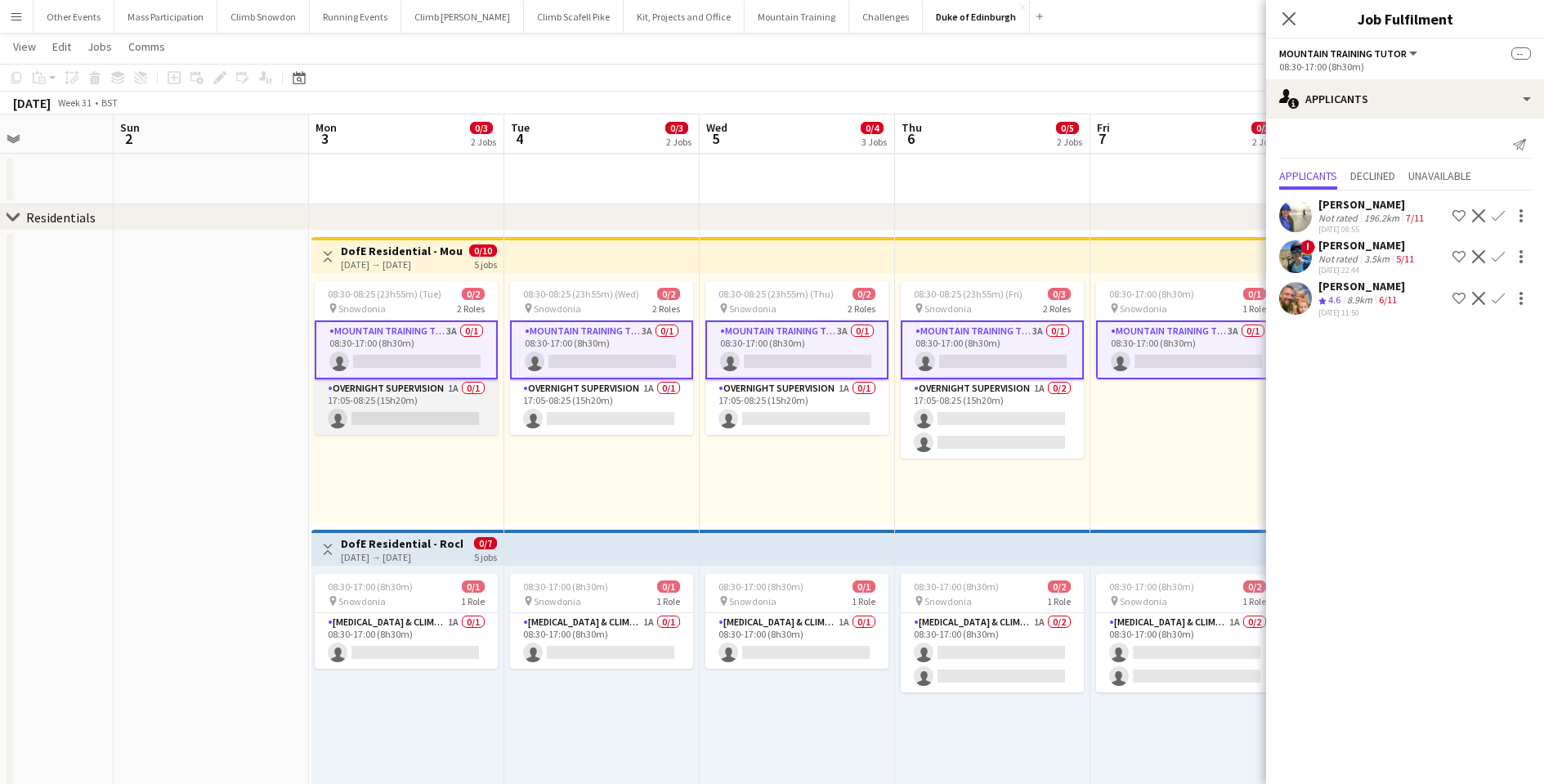
click at [403, 396] on app-card-role "Overnight Supervision 1A 0/1 17:05-08:25 (15h20m) single-neutral-actions" at bounding box center [406, 406] width 183 height 55
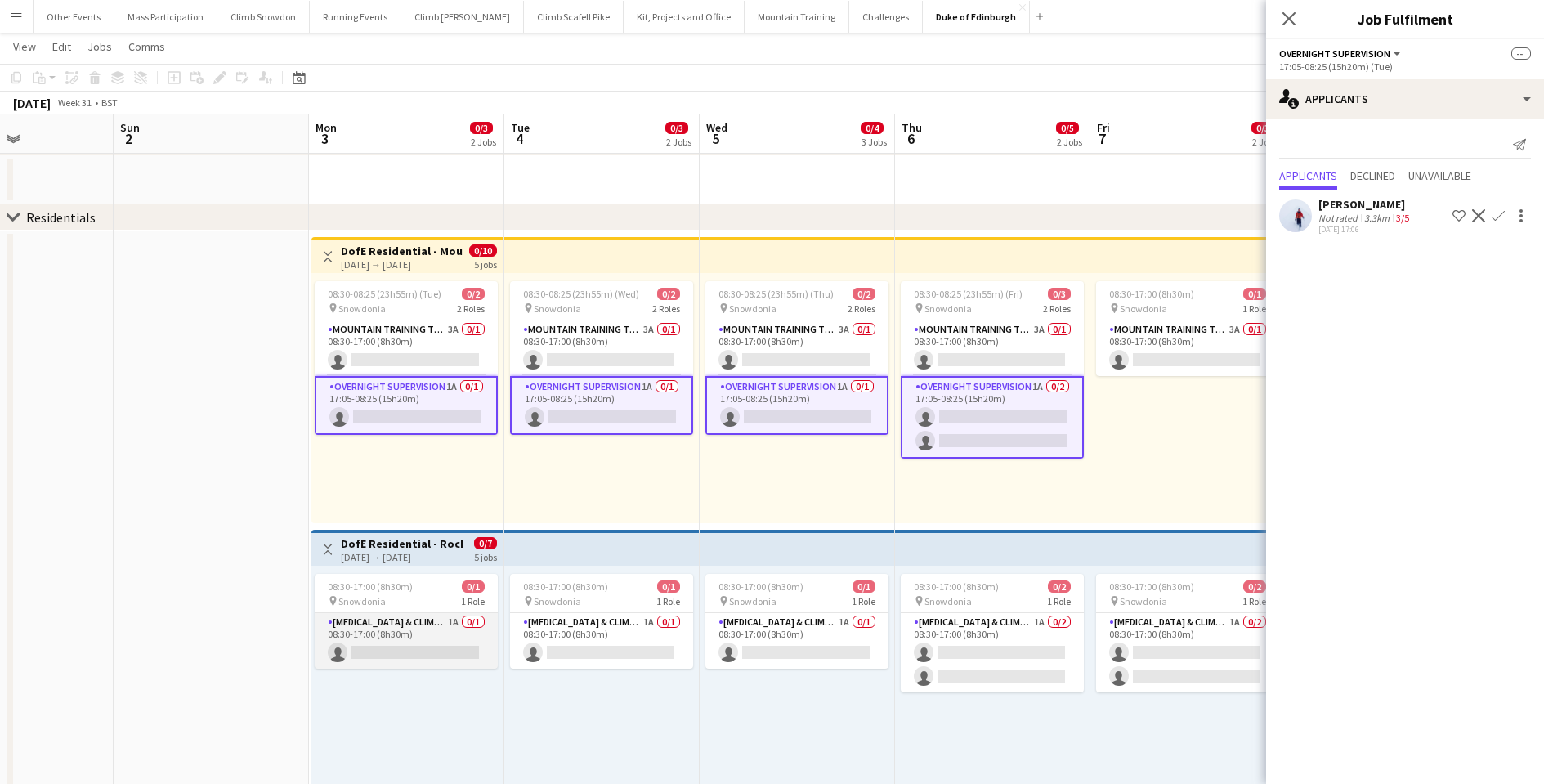
click at [419, 644] on app-card-role "[MEDICAL_DATA] & Climbing Instructor 1A 0/1 08:30-17:00 (8h30m) single-neutral-…" at bounding box center [406, 640] width 183 height 55
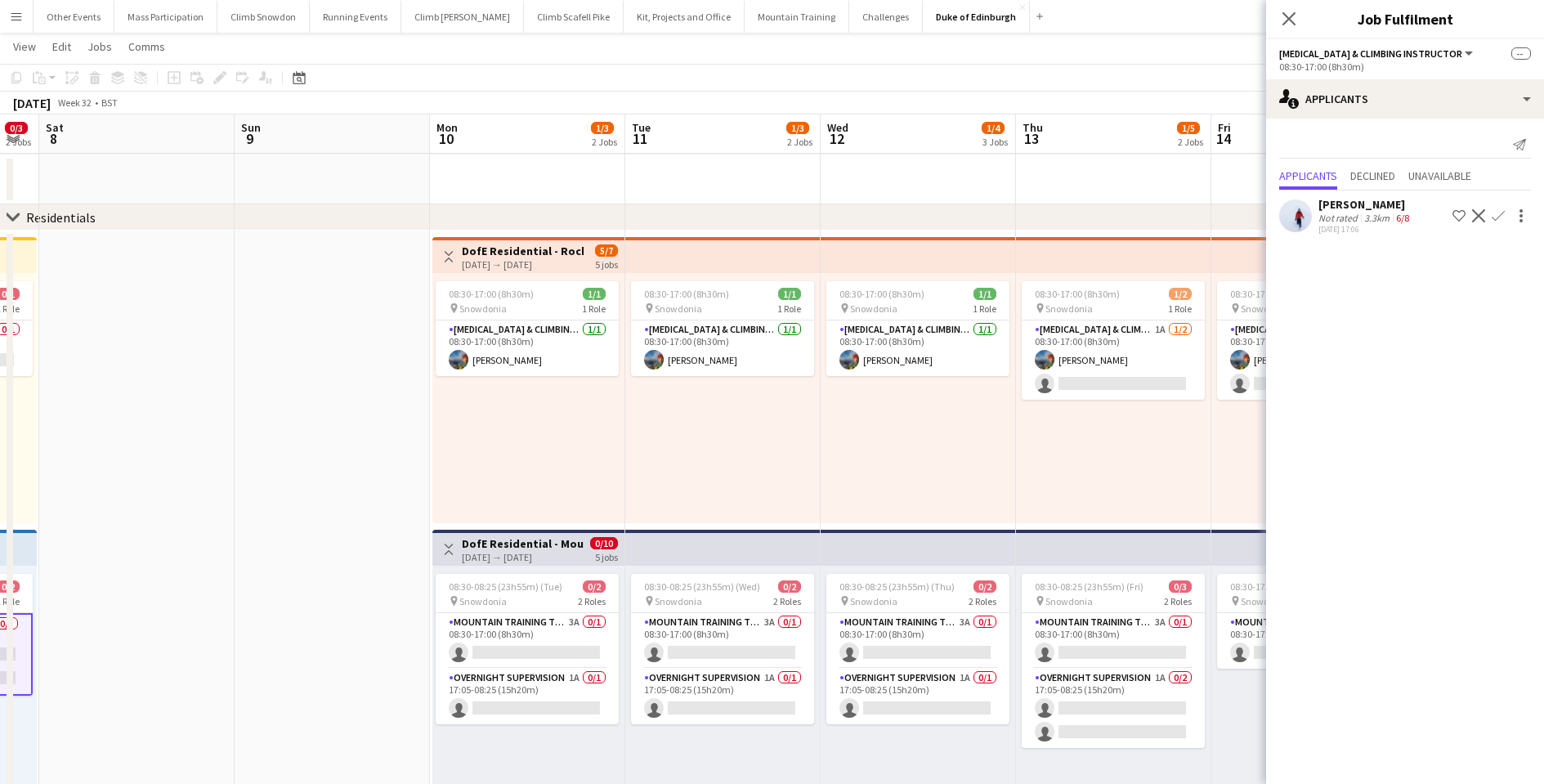
scroll to position [0, 411]
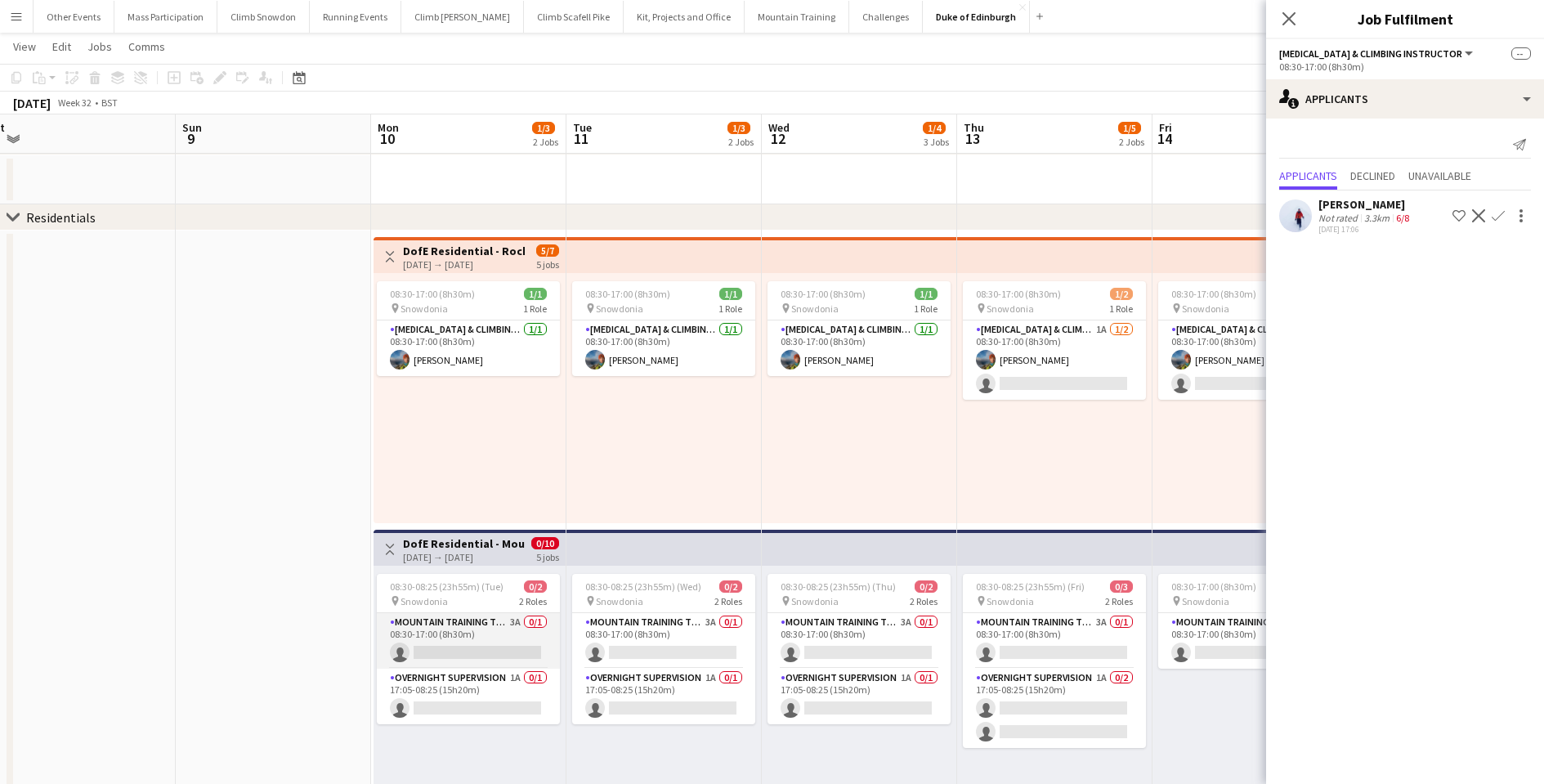
click at [448, 657] on app-card-role "Mountain Training Tutor 3A 0/1 08:30-17:00 (8h30m) single-neutral-actions" at bounding box center [469, 640] width 183 height 55
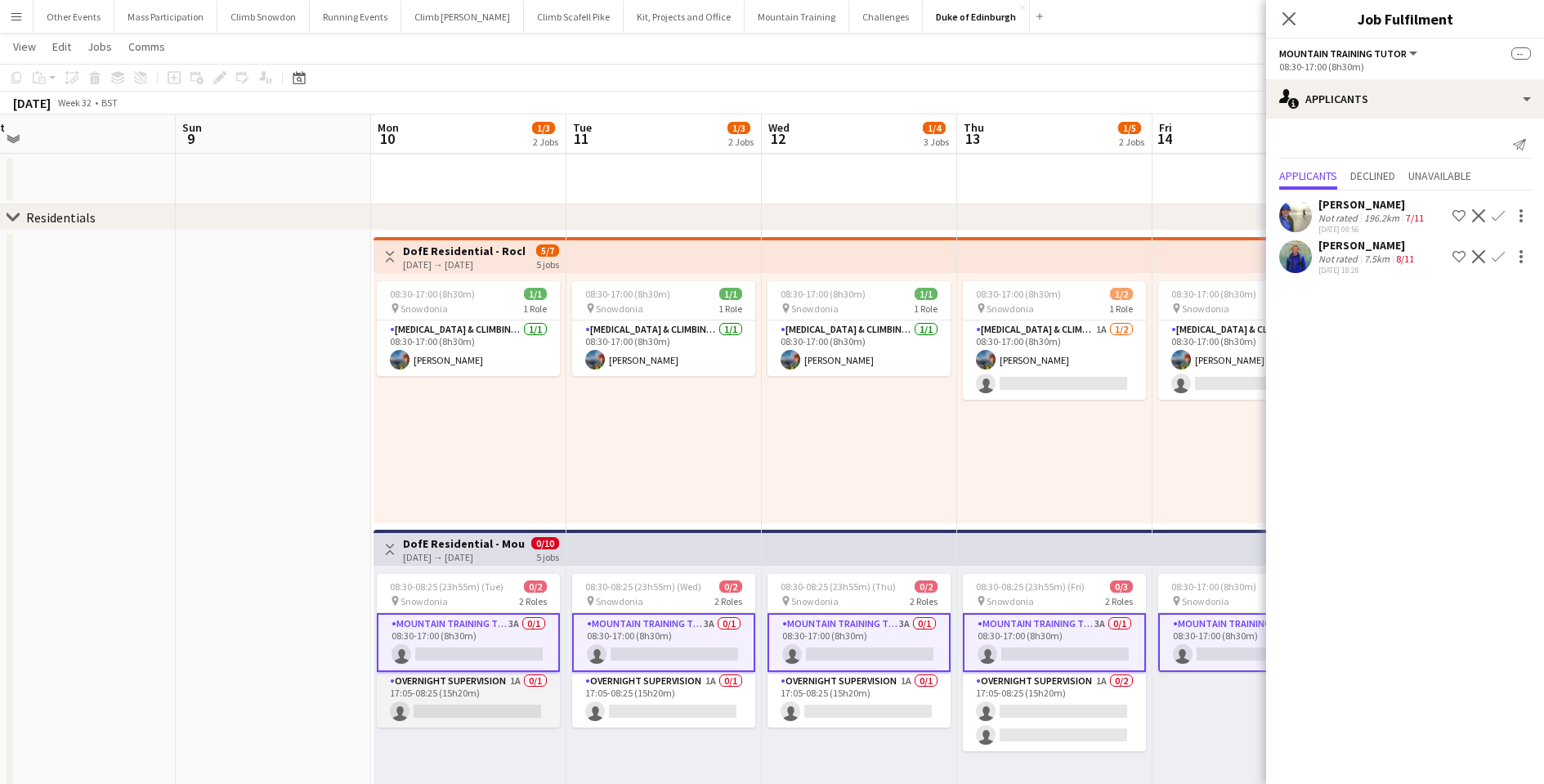
click at [432, 705] on app-card-role "Overnight Supervision 1A 0/1 17:05-08:25 (15h20m) single-neutral-actions" at bounding box center [469, 699] width 183 height 55
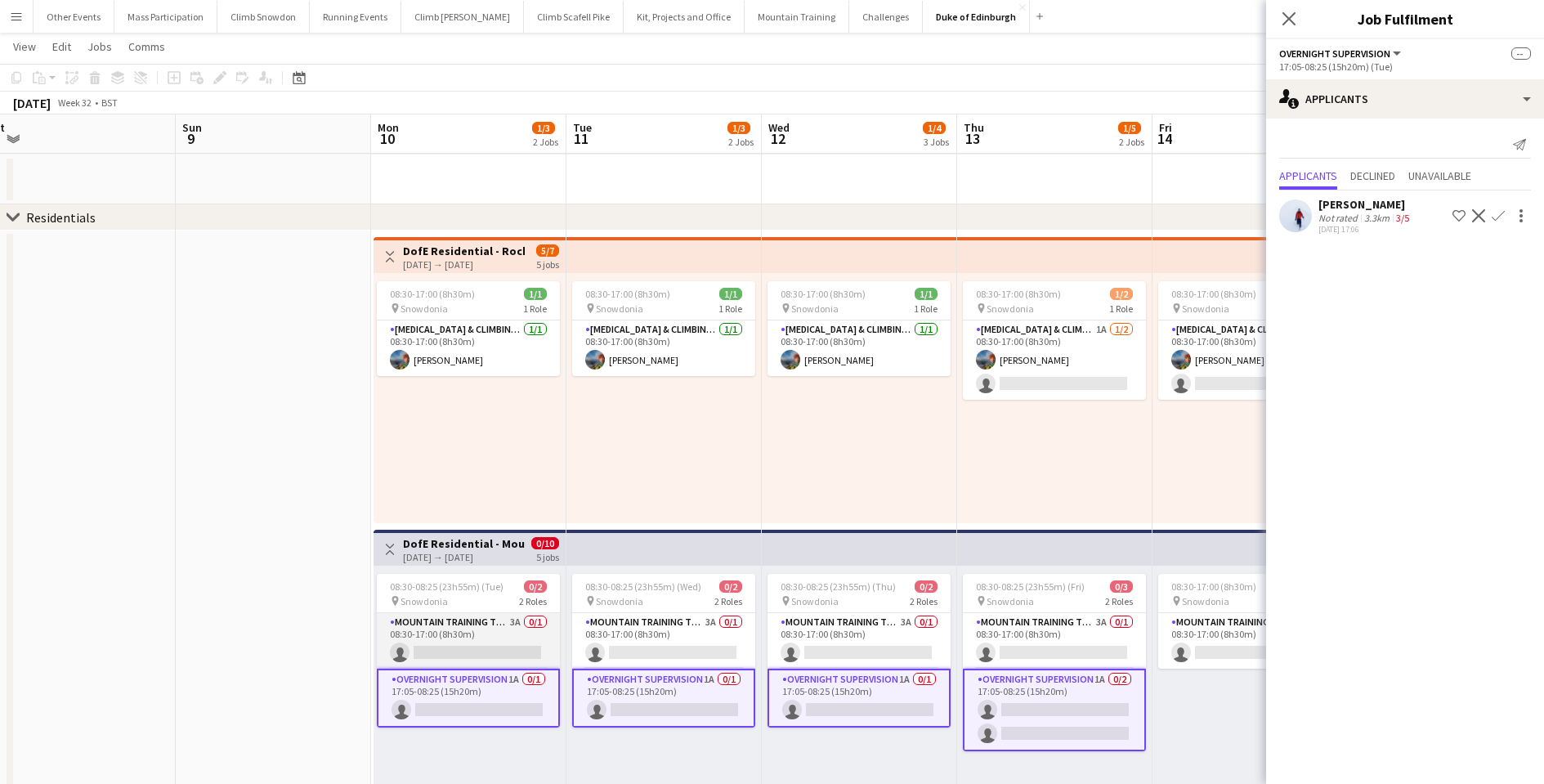
click at [479, 642] on app-card-role "Mountain Training Tutor 3A 0/1 08:30-17:00 (8h30m) single-neutral-actions" at bounding box center [469, 640] width 183 height 55
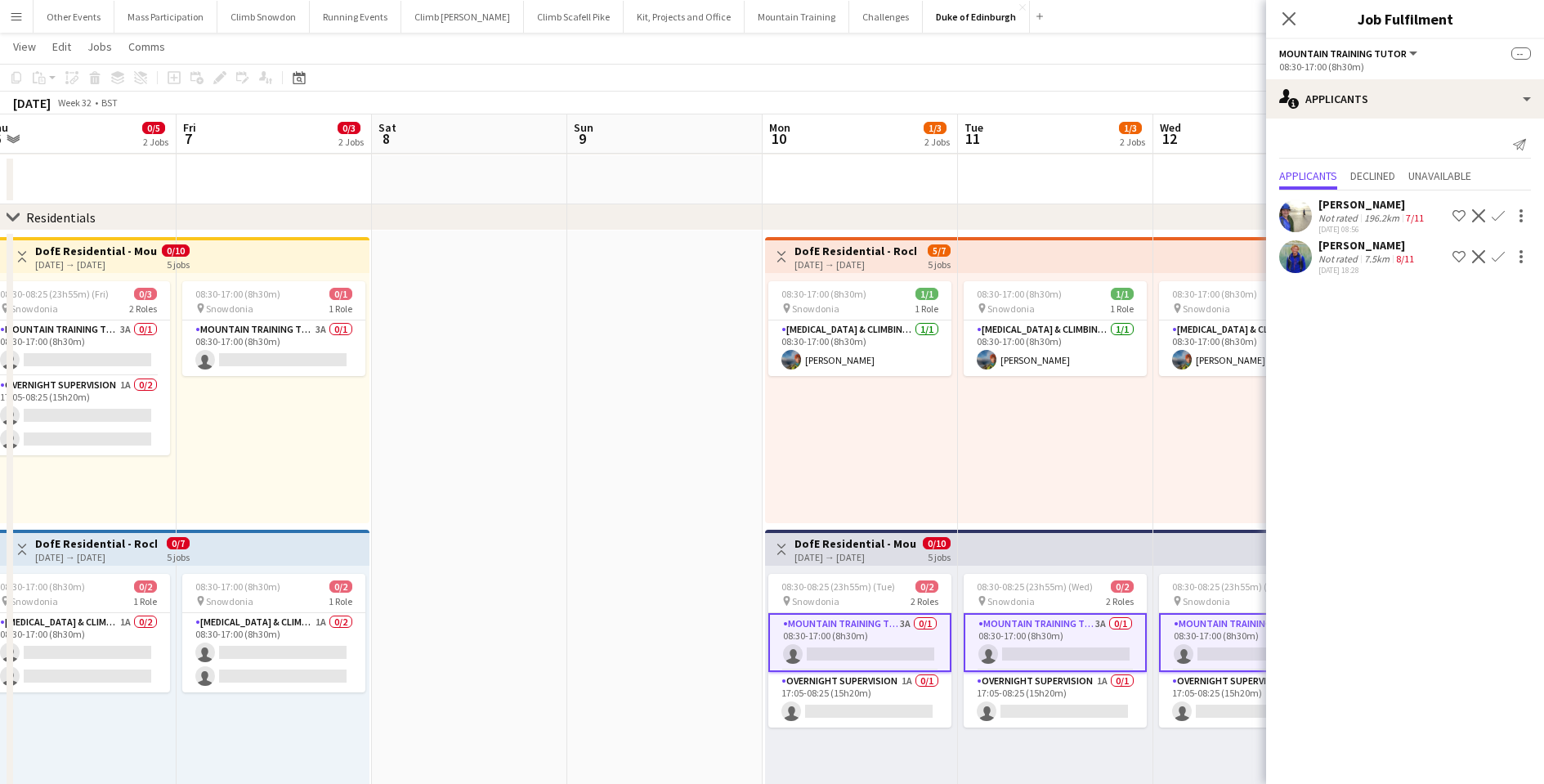
drag, startPoint x: 610, startPoint y: 419, endPoint x: 629, endPoint y: 419, distance: 19.0
click at [640, 419] on app-calendar-viewport "Tue 4 0/3 2 Jobs Wed 5 0/4 3 Jobs Thu 6 0/5 2 Jobs Fri 7 0/3 2 Jobs Sat 8 Sun 9…" at bounding box center [772, 402] width 1544 height 1164
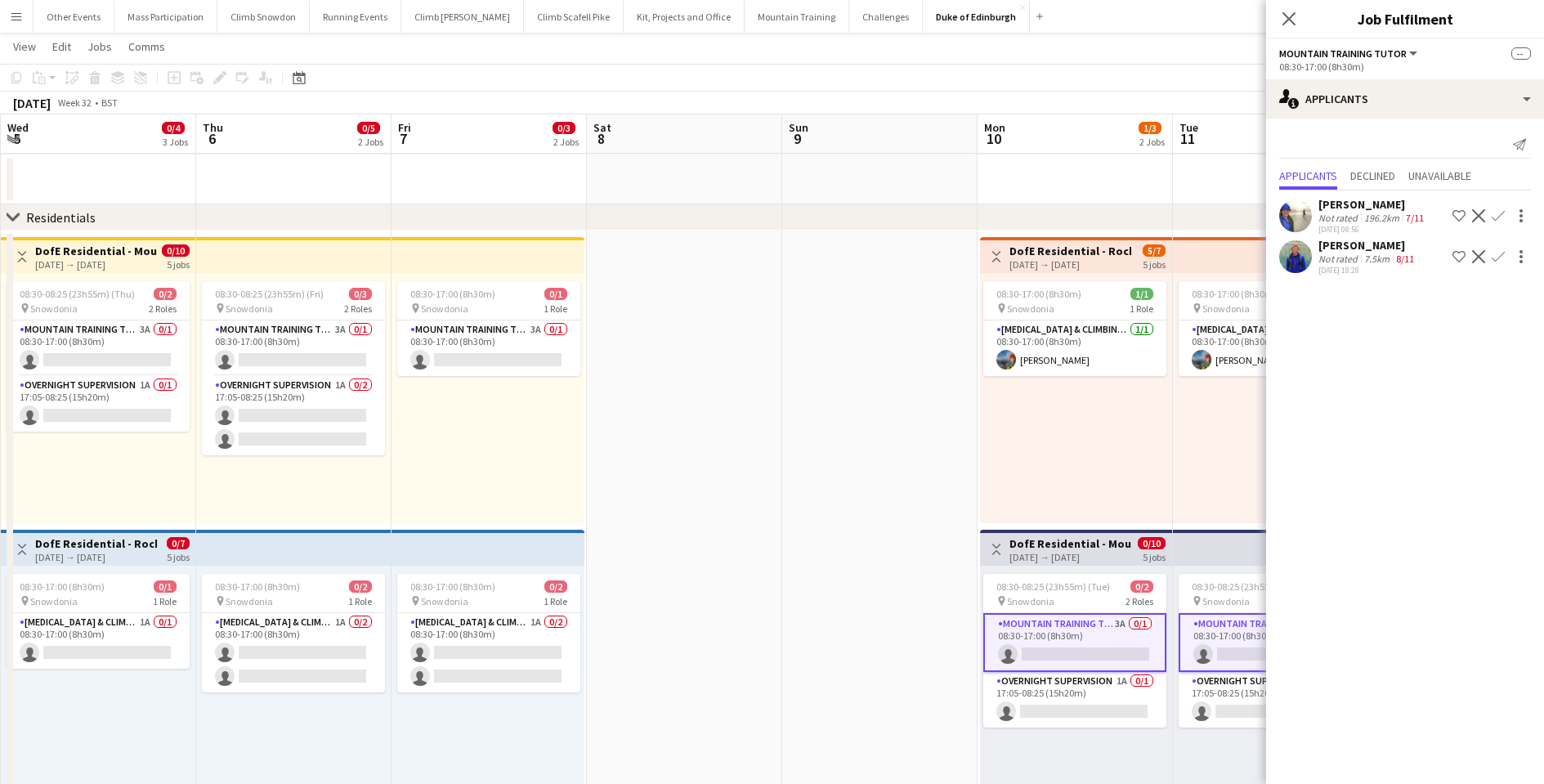
drag, startPoint x: 664, startPoint y: 421, endPoint x: 854, endPoint y: 424, distance: 190.0
click at [854, 424] on app-calendar-viewport "Mon 3 0/3 2 Jobs Tue 4 0/3 2 Jobs Wed 5 0/4 3 Jobs Thu 6 0/5 2 Jobs Fri 7 0/3 2…" at bounding box center [772, 402] width 1544 height 1164
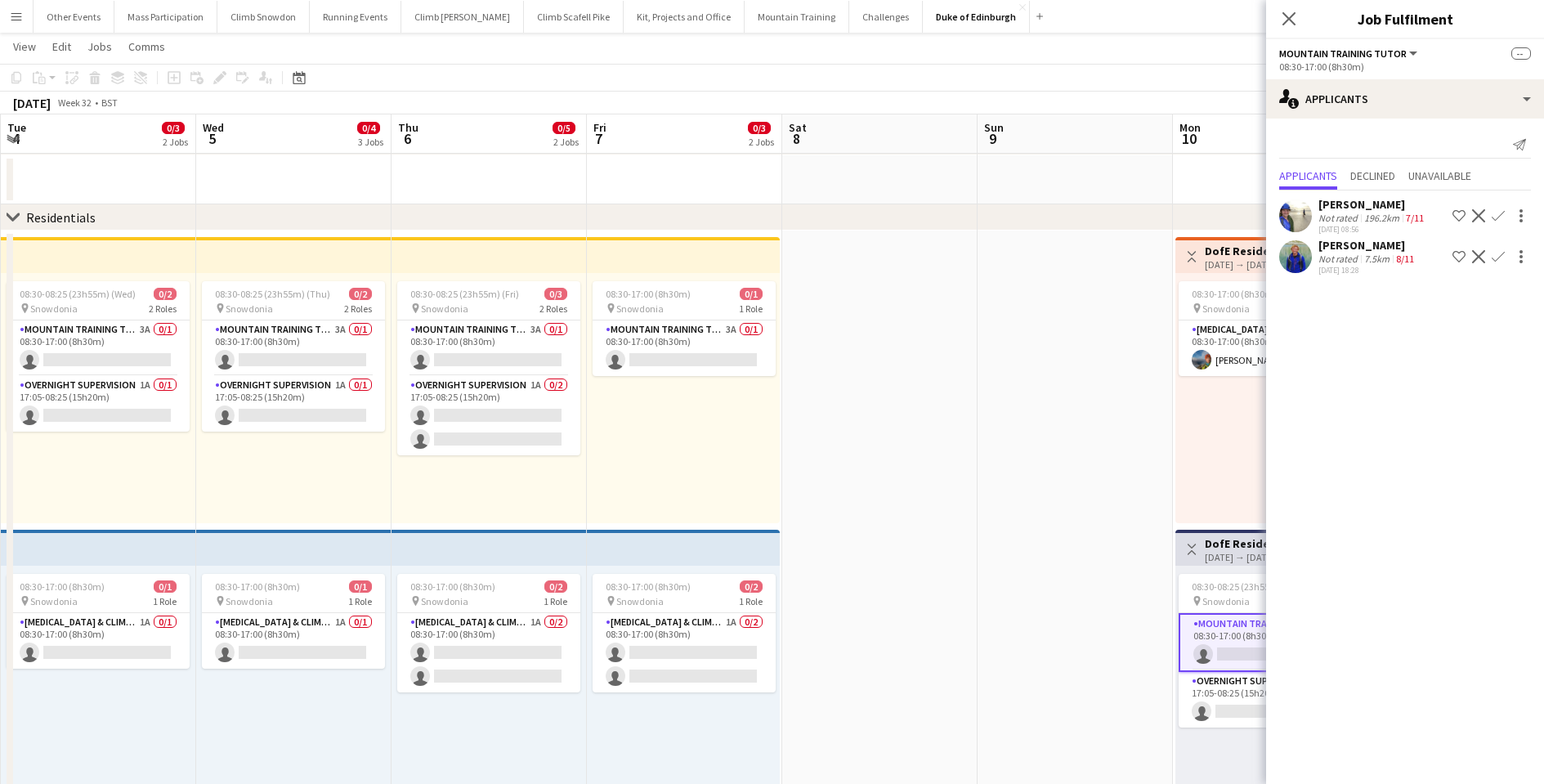
scroll to position [0, 388]
click at [840, 467] on app-date-cell at bounding box center [882, 606] width 195 height 753
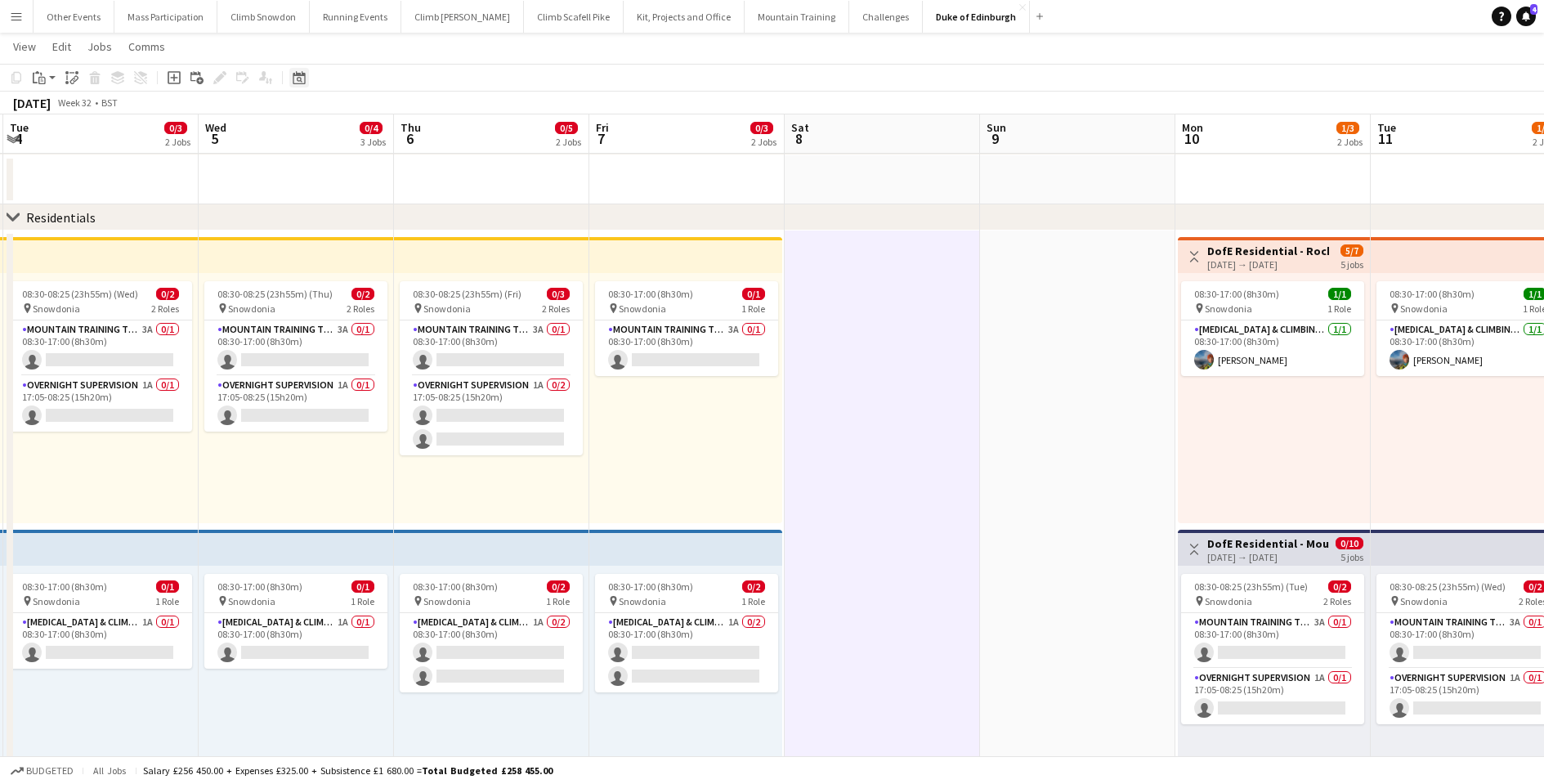
click at [300, 81] on icon at bounding box center [299, 79] width 6 height 6
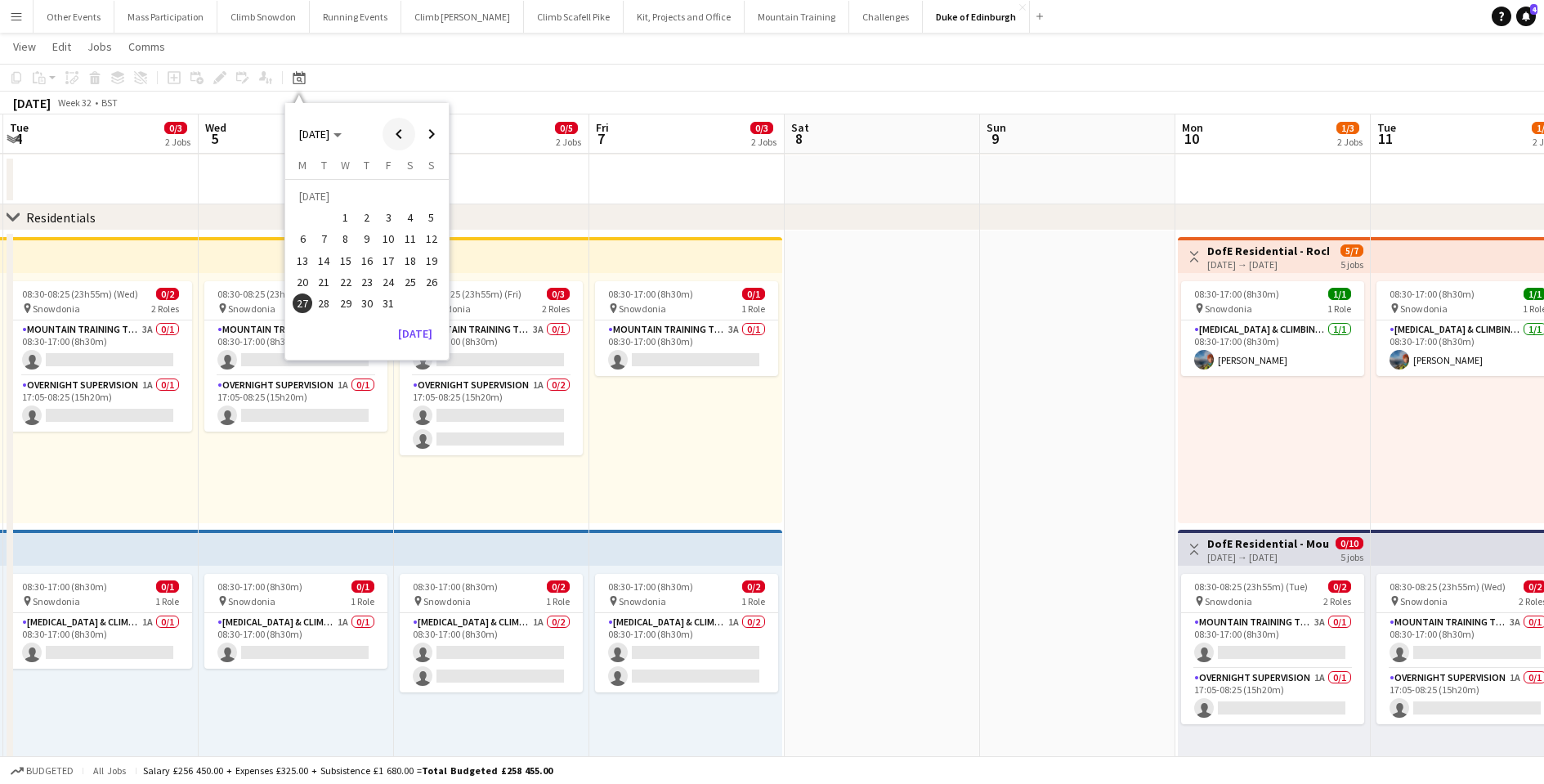
click at [396, 134] on span "Previous month" at bounding box center [398, 134] width 33 height 33
click at [298, 287] on span "25" at bounding box center [302, 286] width 19 height 19
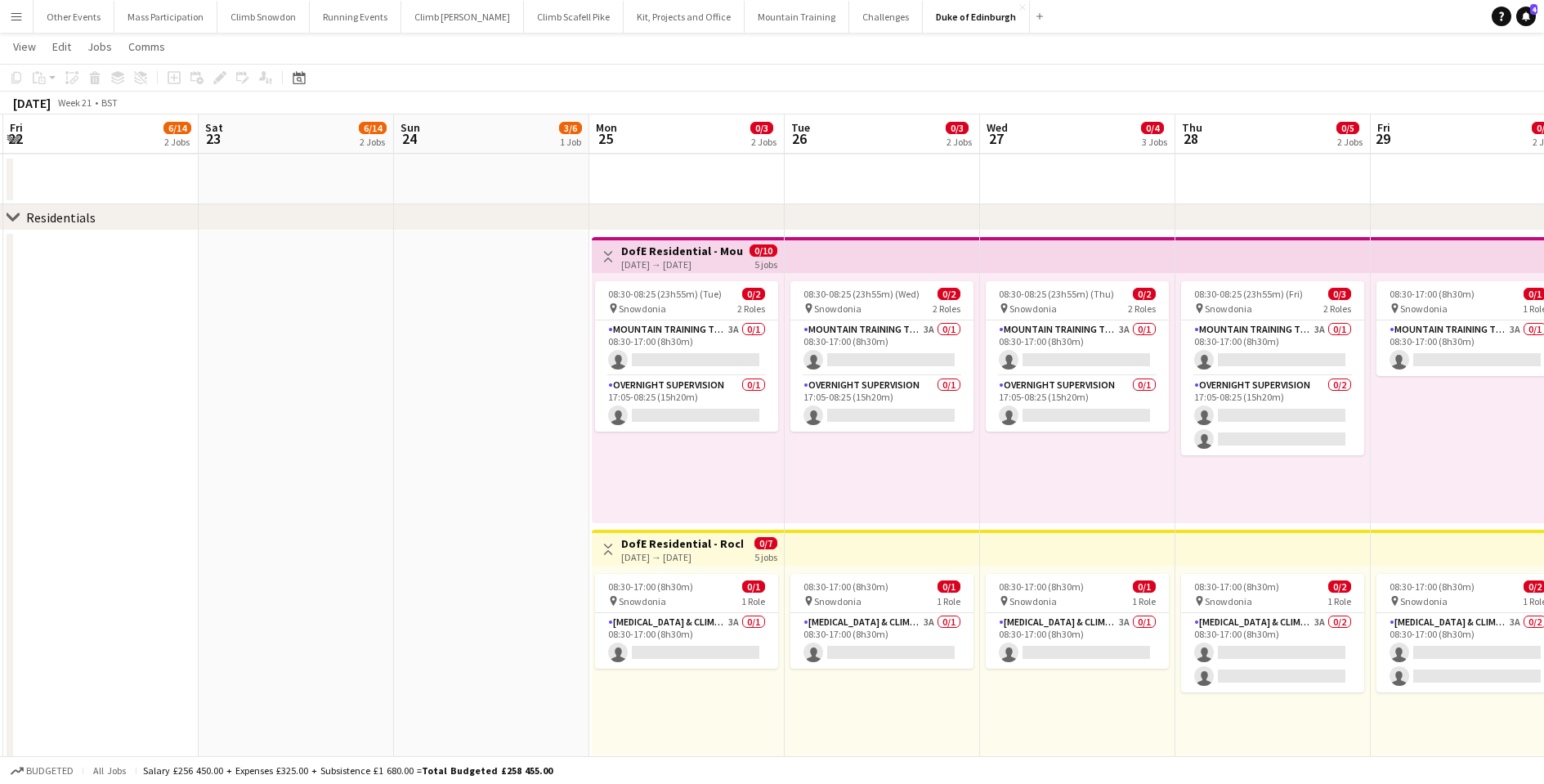
scroll to position [0, 562]
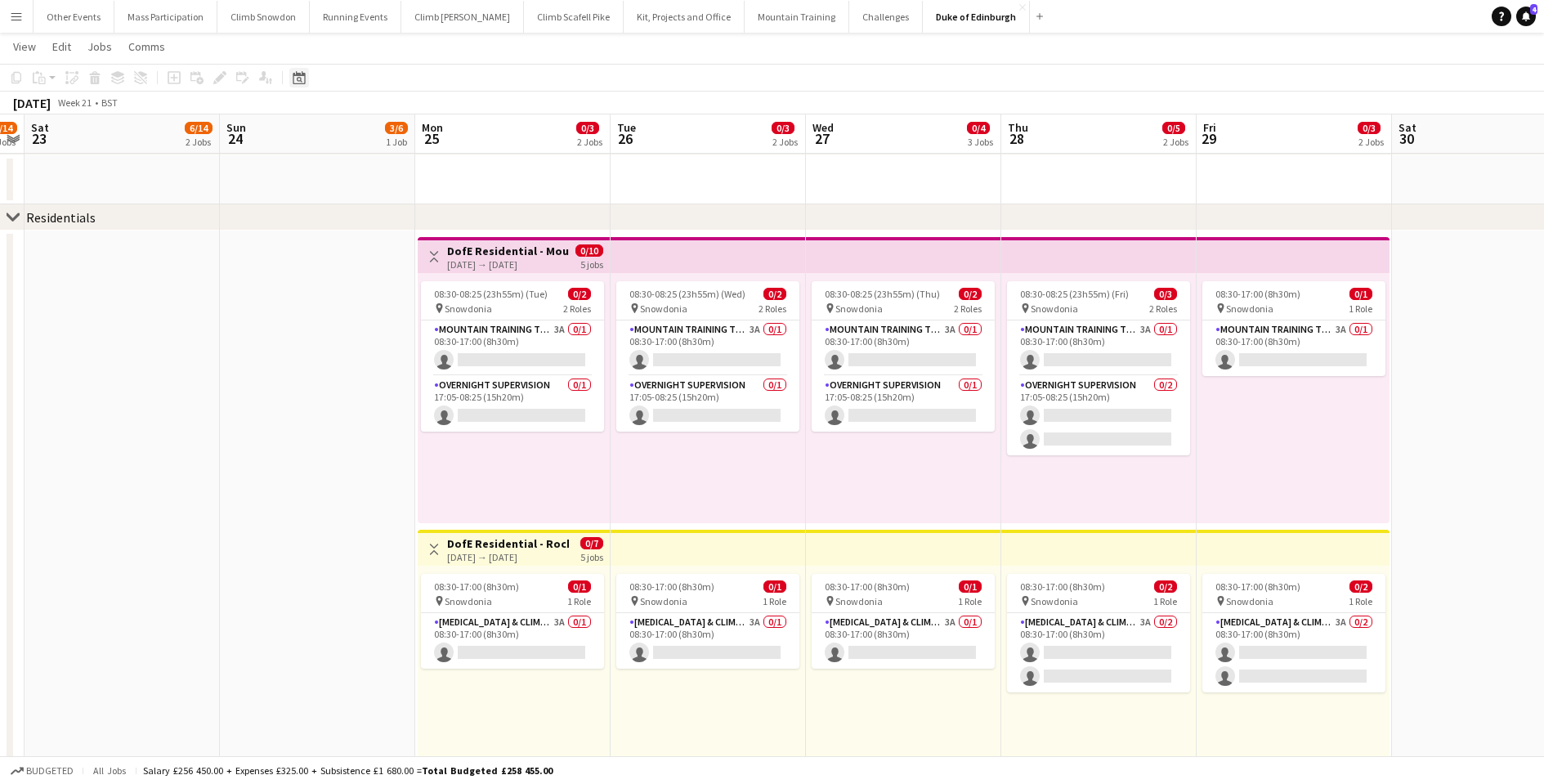
click at [301, 79] on icon at bounding box center [299, 79] width 6 height 6
click at [433, 134] on span "Next month" at bounding box center [431, 134] width 33 height 33
click at [304, 303] on span "27" at bounding box center [302, 303] width 19 height 19
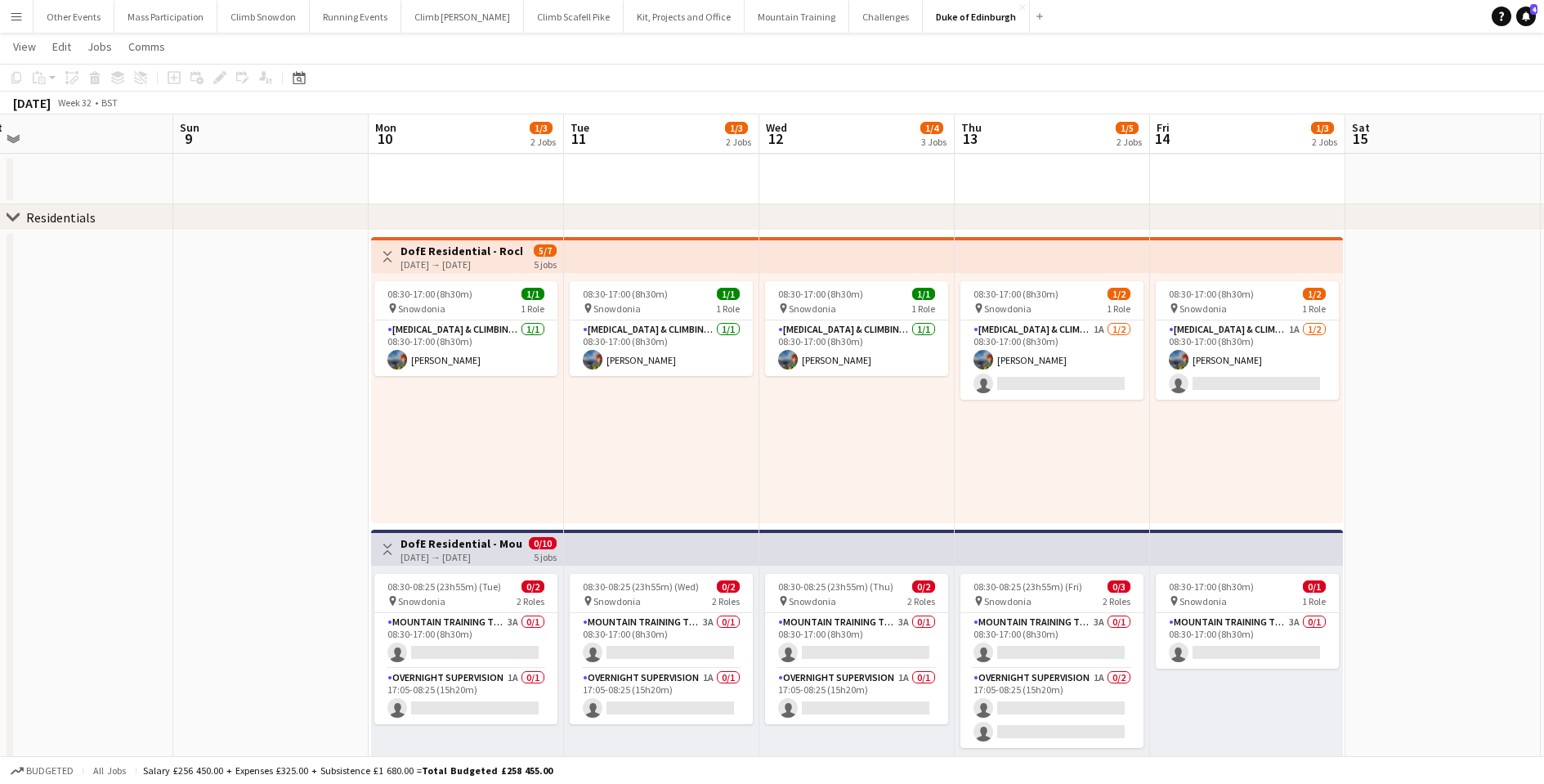
scroll to position [0, 613]
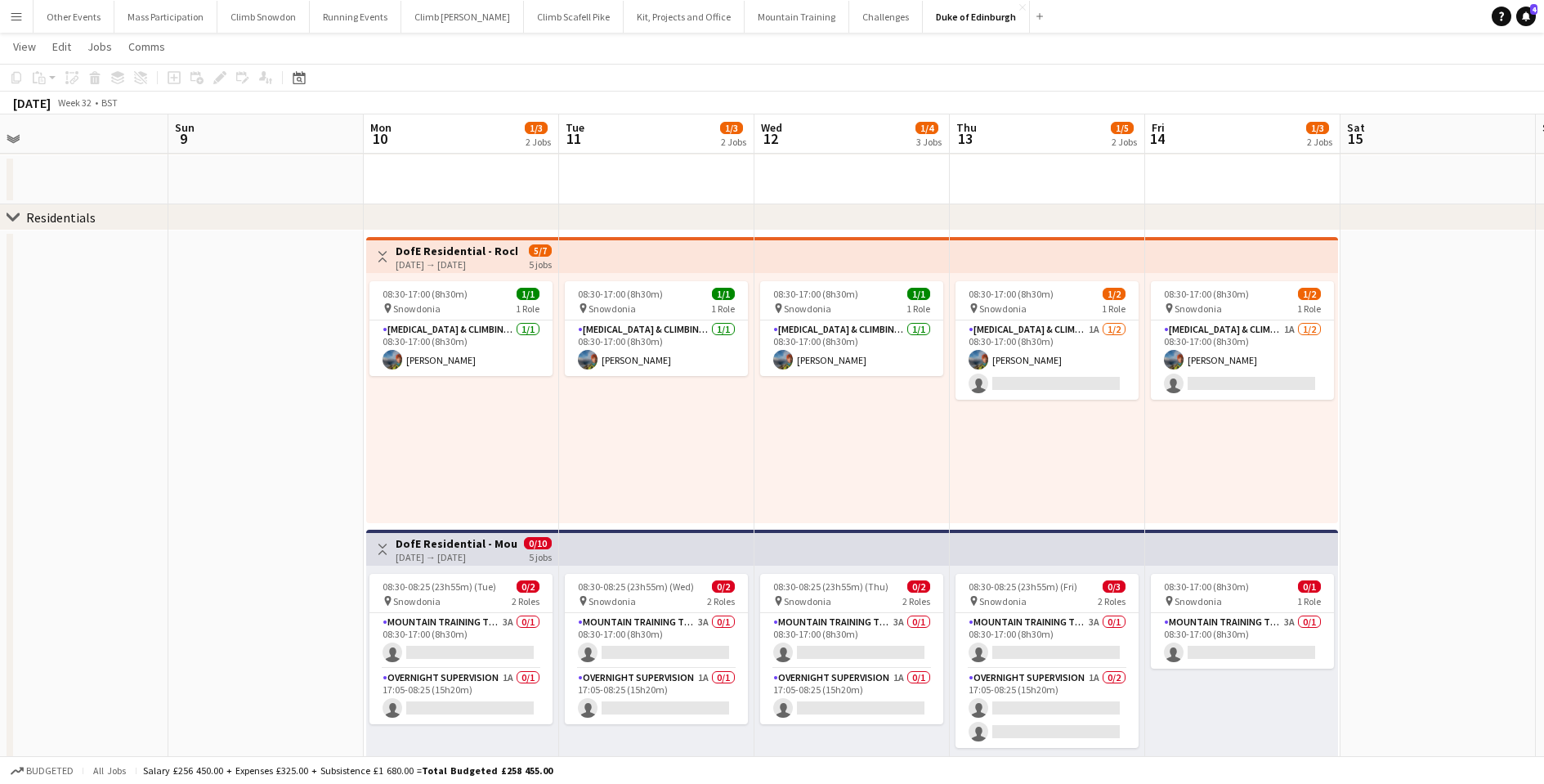
drag, startPoint x: 1281, startPoint y: 472, endPoint x: 105, endPoint y: 452, distance: 1176.2
click at [105, 452] on app-calendar-viewport "Wed 5 0/4 3 Jobs Thu 6 0/5 2 Jobs Fri 7 0/3 2 Jobs Sat 8 Sun 9 Mon 10 1/3 2 Job…" at bounding box center [772, 402] width 1544 height 1164
